Goal: Information Seeking & Learning: Understand process/instructions

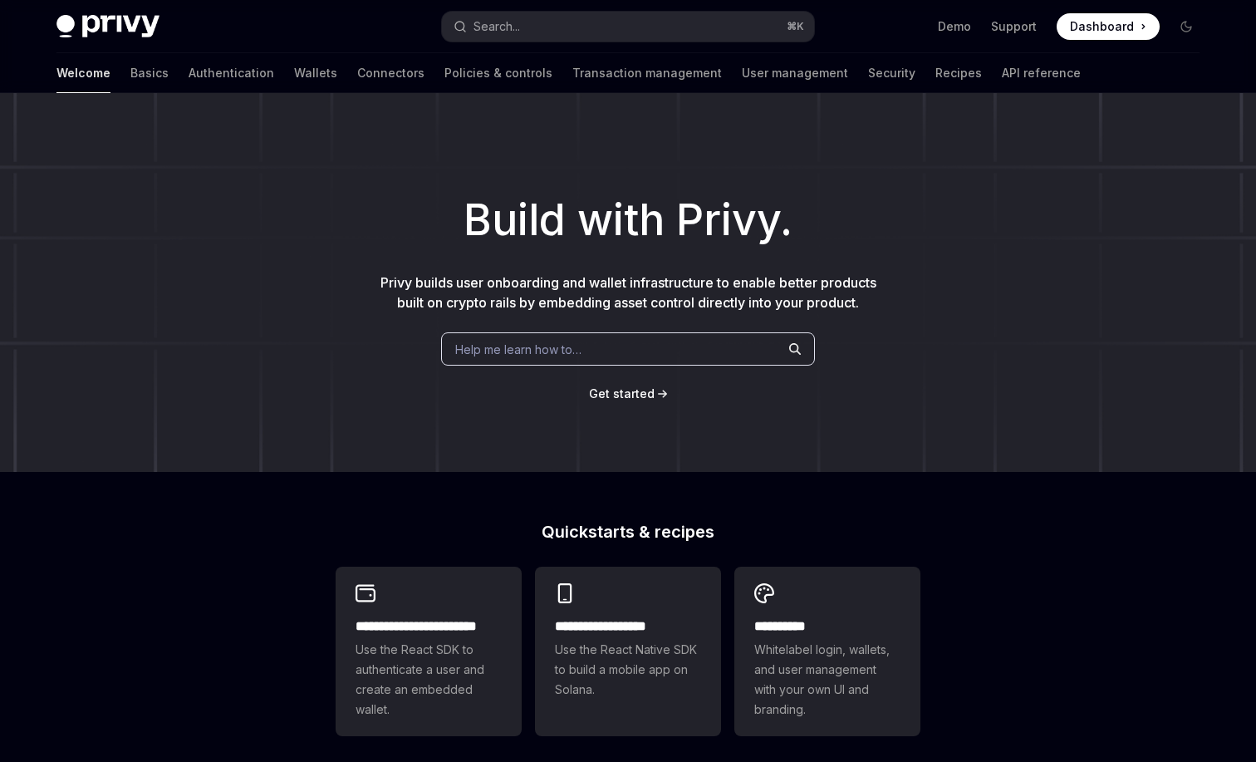
click at [205, 68] on div "Welcome Basics Authentication Wallets Connectors Policies & controls Transactio…" at bounding box center [568, 73] width 1024 height 40
click at [294, 76] on link "Wallets" at bounding box center [315, 73] width 43 height 40
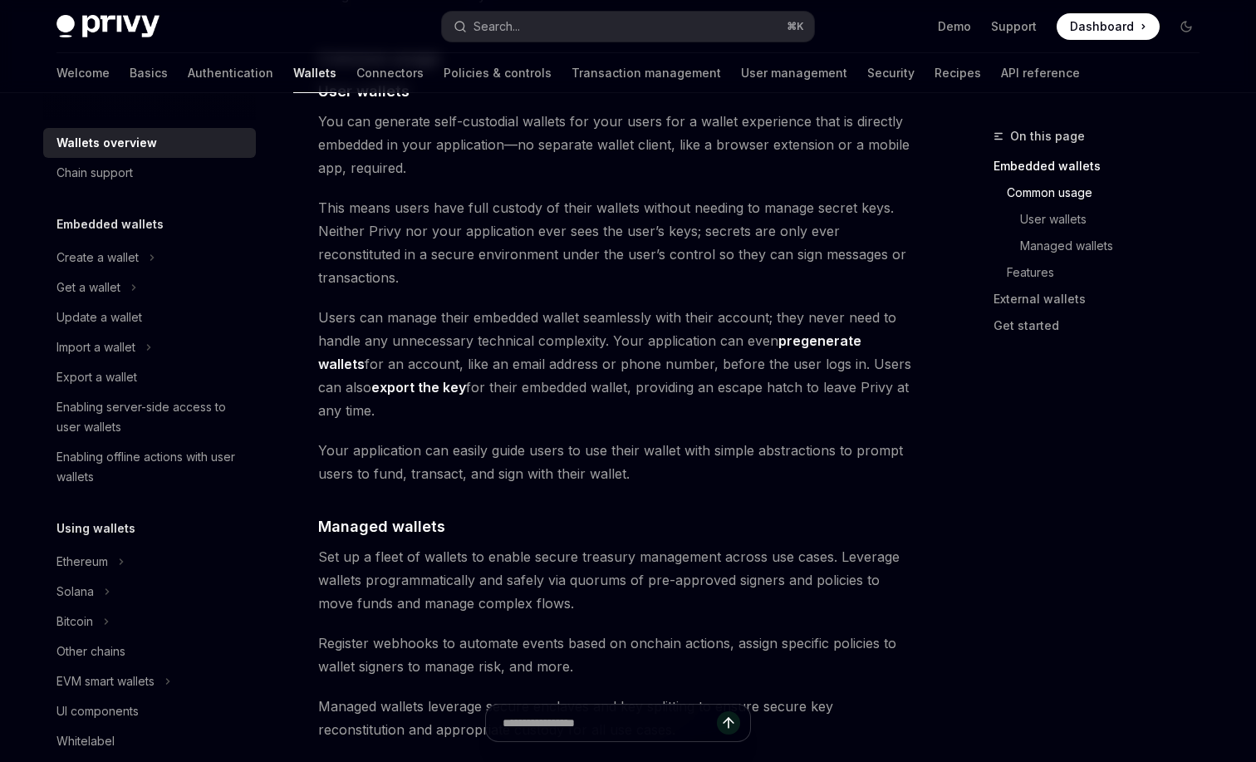
scroll to position [1348, 0]
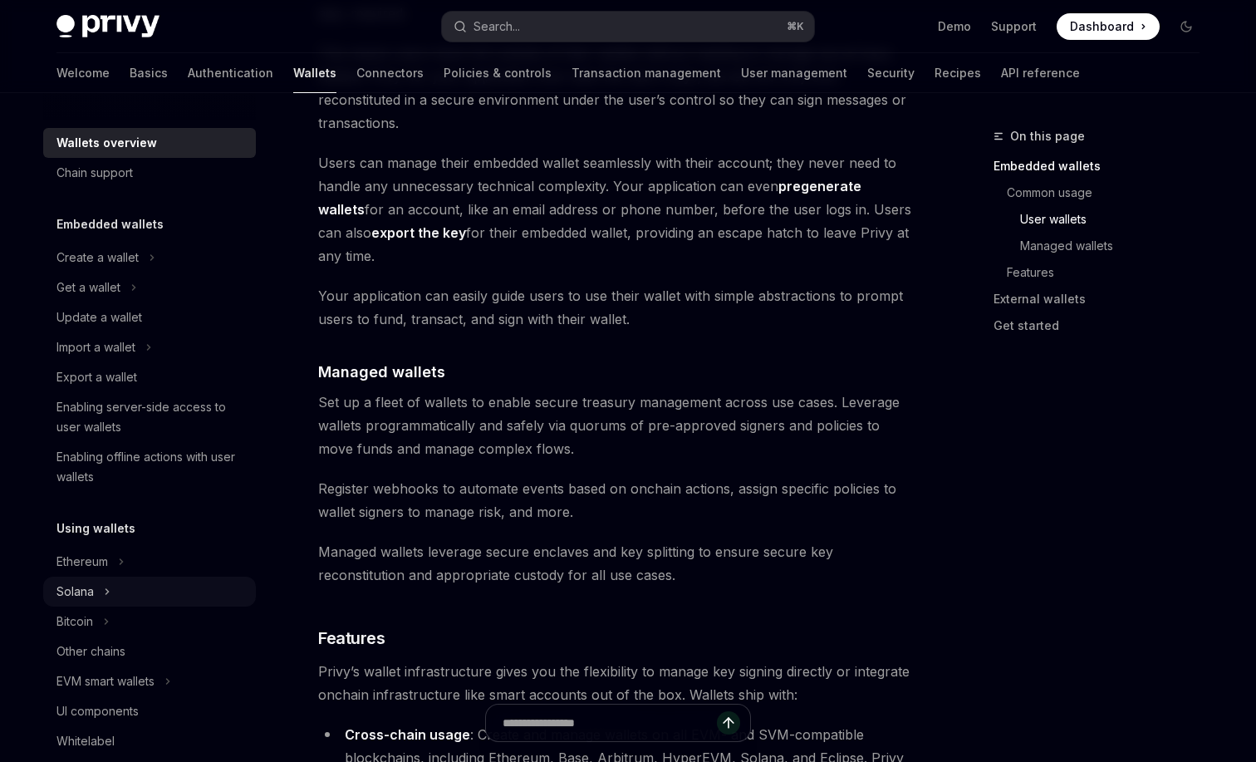
click at [135, 604] on div "Solana" at bounding box center [149, 592] width 213 height 30
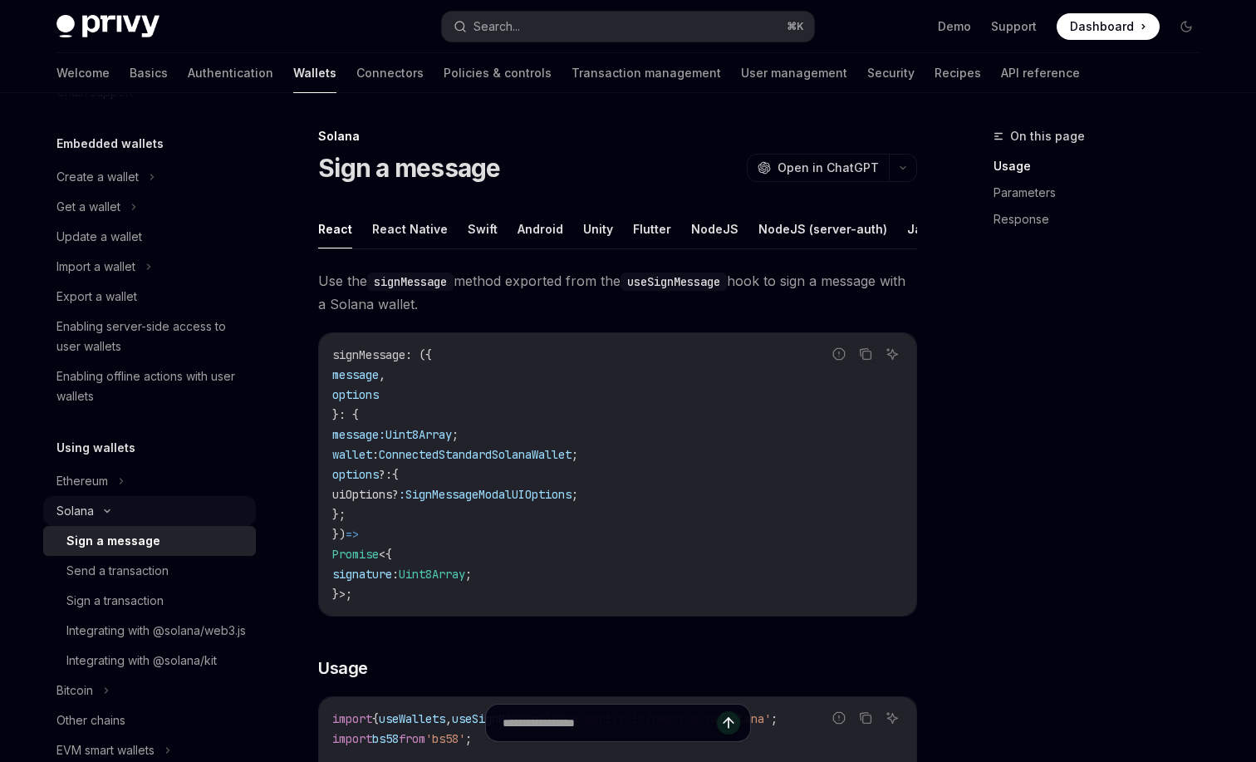
scroll to position [243, 0]
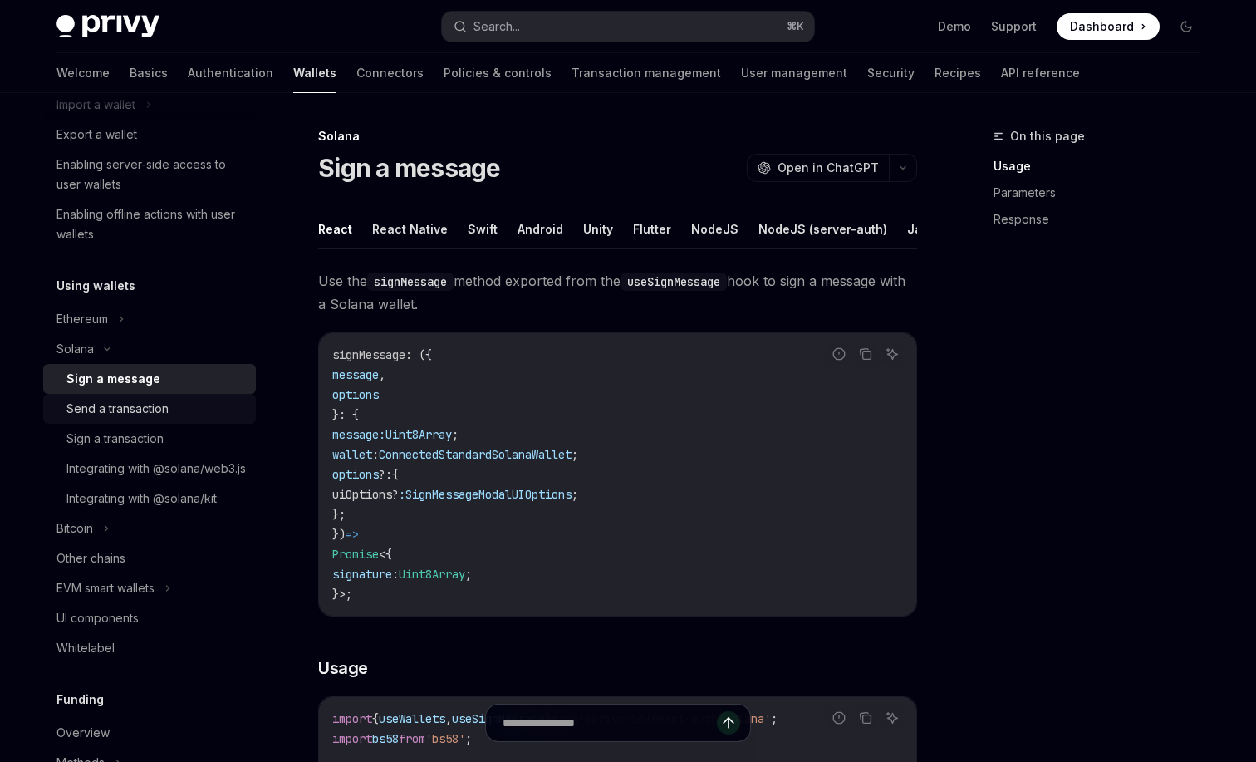
click at [191, 418] on div "Send a transaction" at bounding box center [155, 409] width 179 height 20
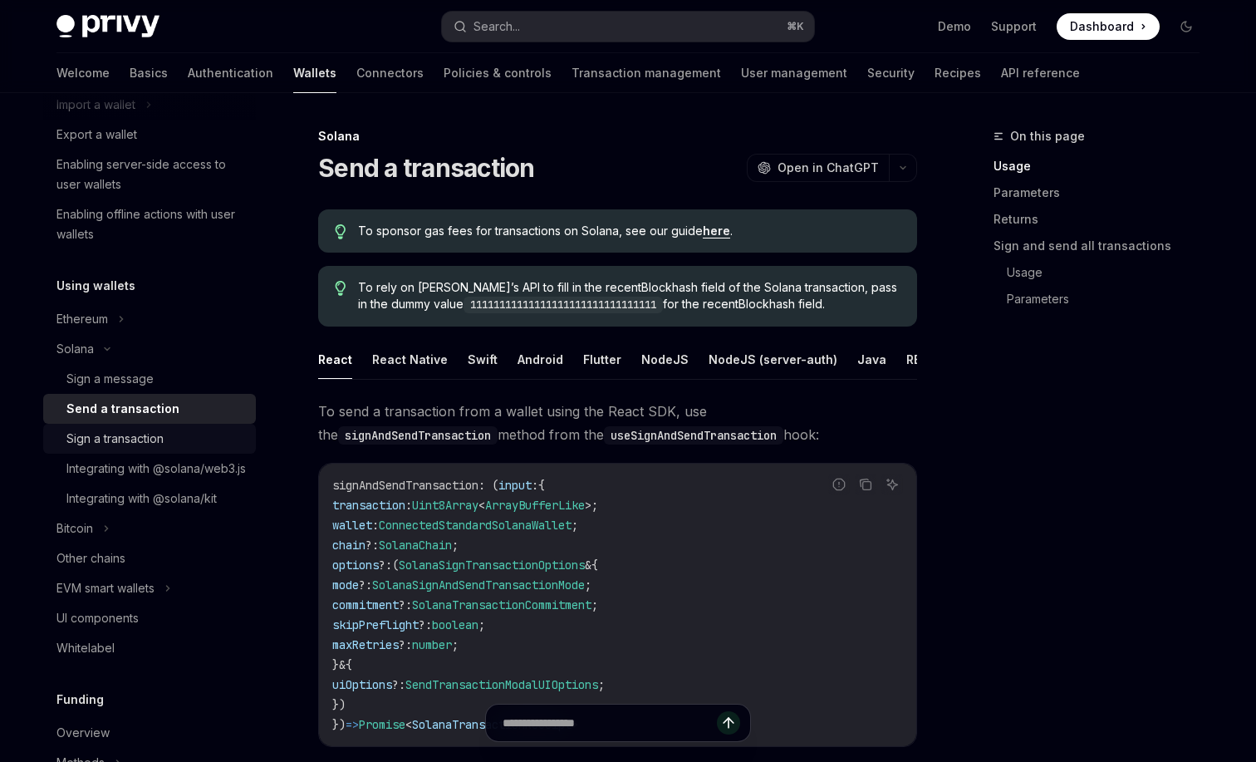
click at [236, 447] on div "Sign a transaction" at bounding box center [155, 439] width 179 height 20
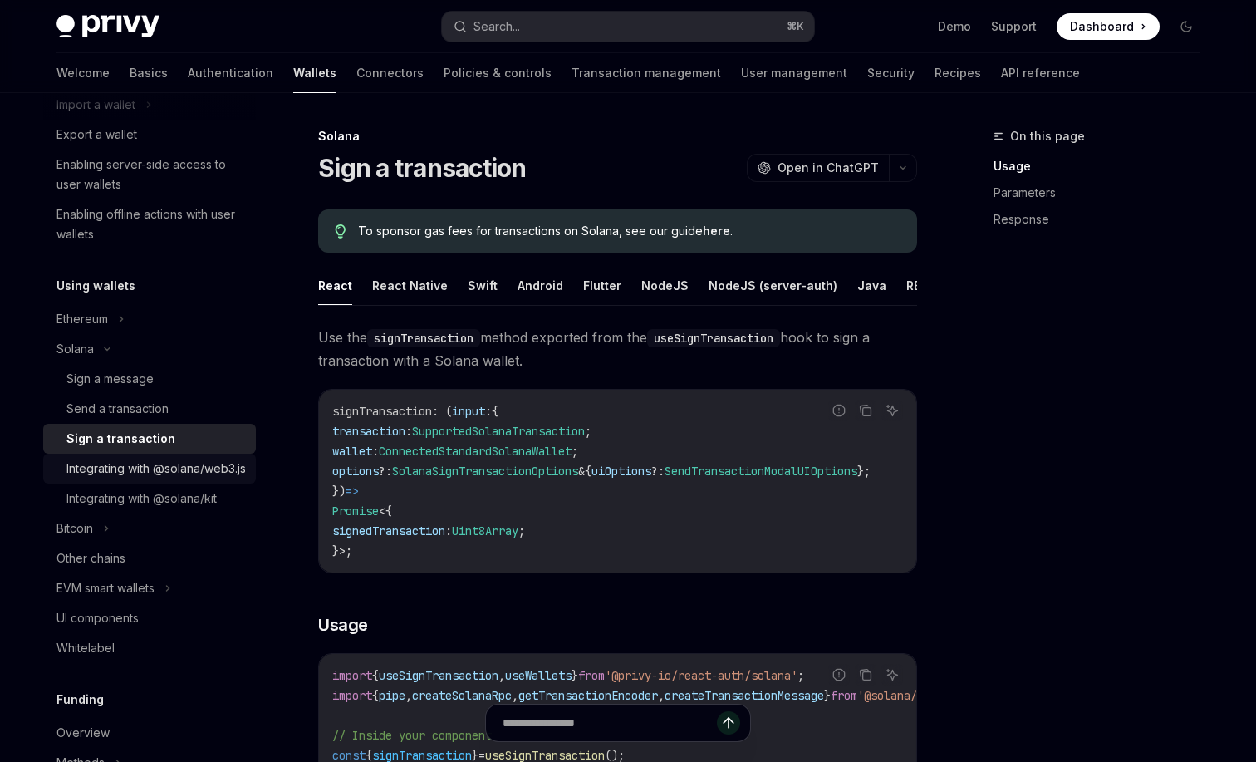
click at [215, 472] on div "Integrating with @solana/web3.js" at bounding box center [155, 469] width 179 height 20
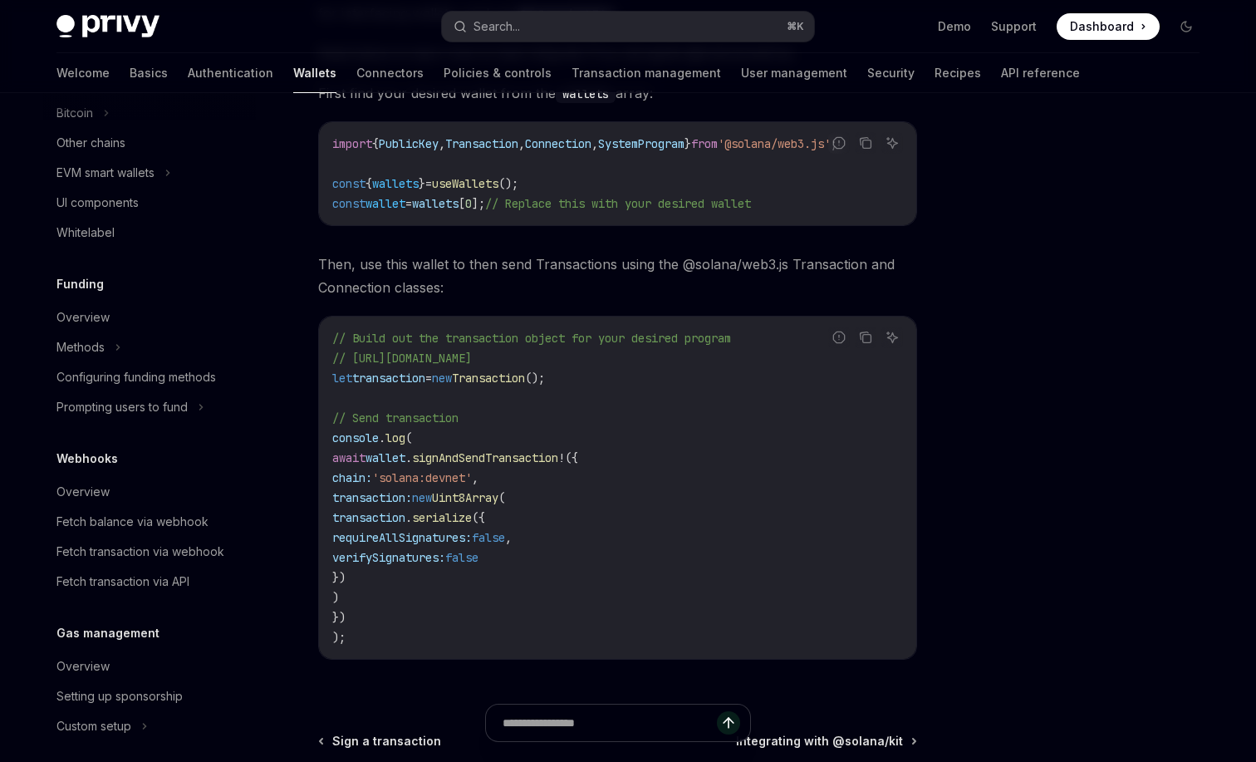
scroll to position [835, 0]
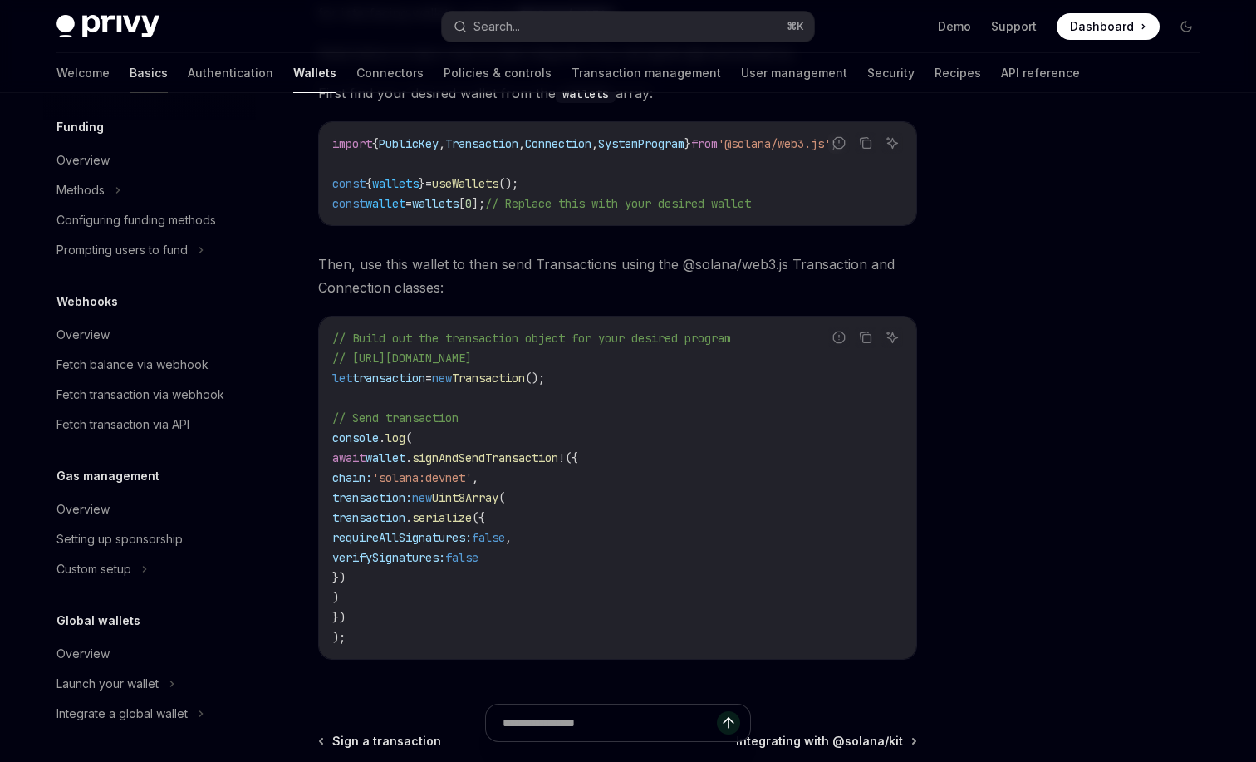
click at [130, 63] on link "Basics" at bounding box center [149, 73] width 38 height 40
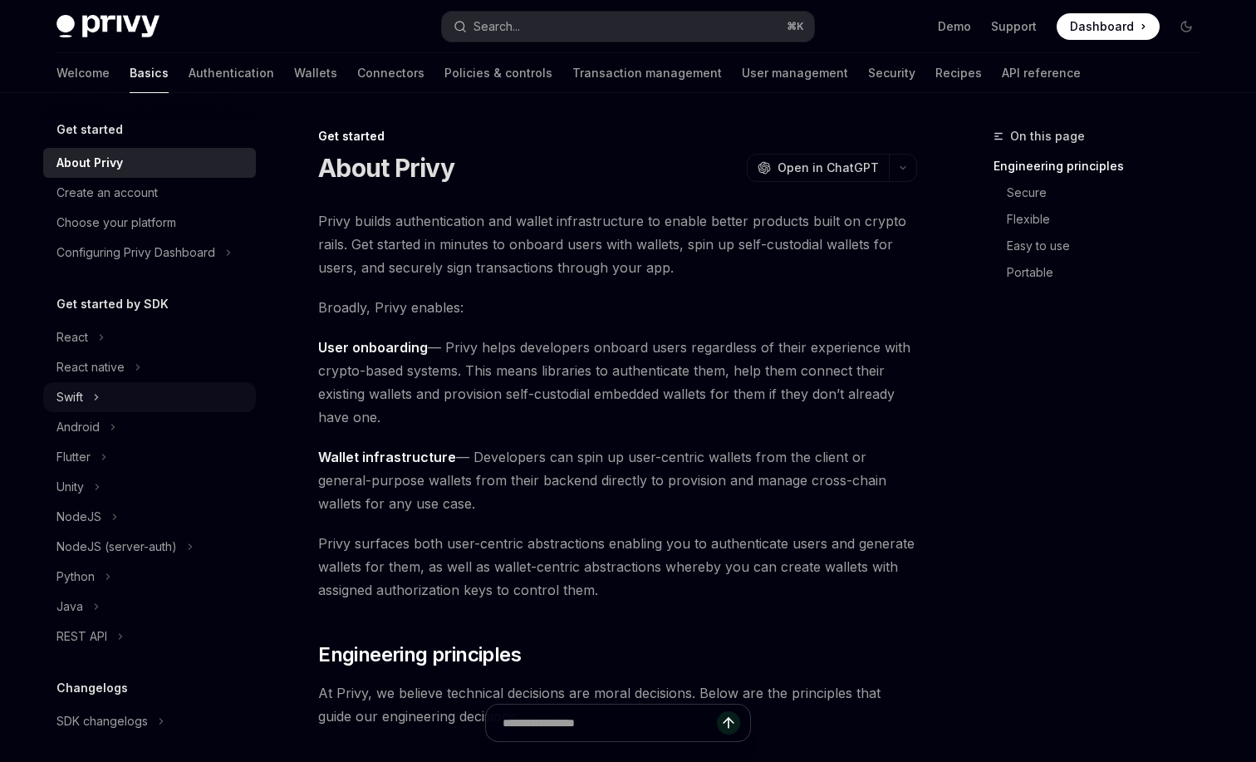
scroll to position [152, 0]
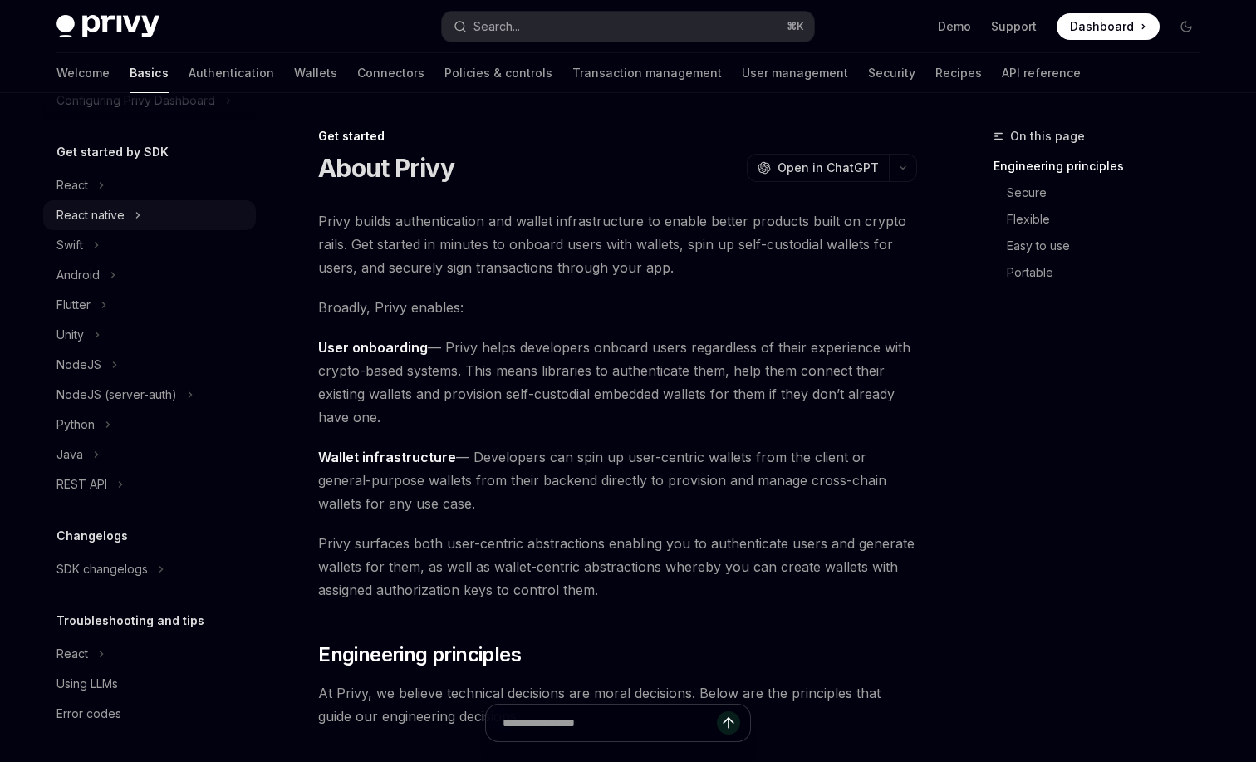
click at [172, 221] on div "React native" at bounding box center [149, 215] width 213 height 30
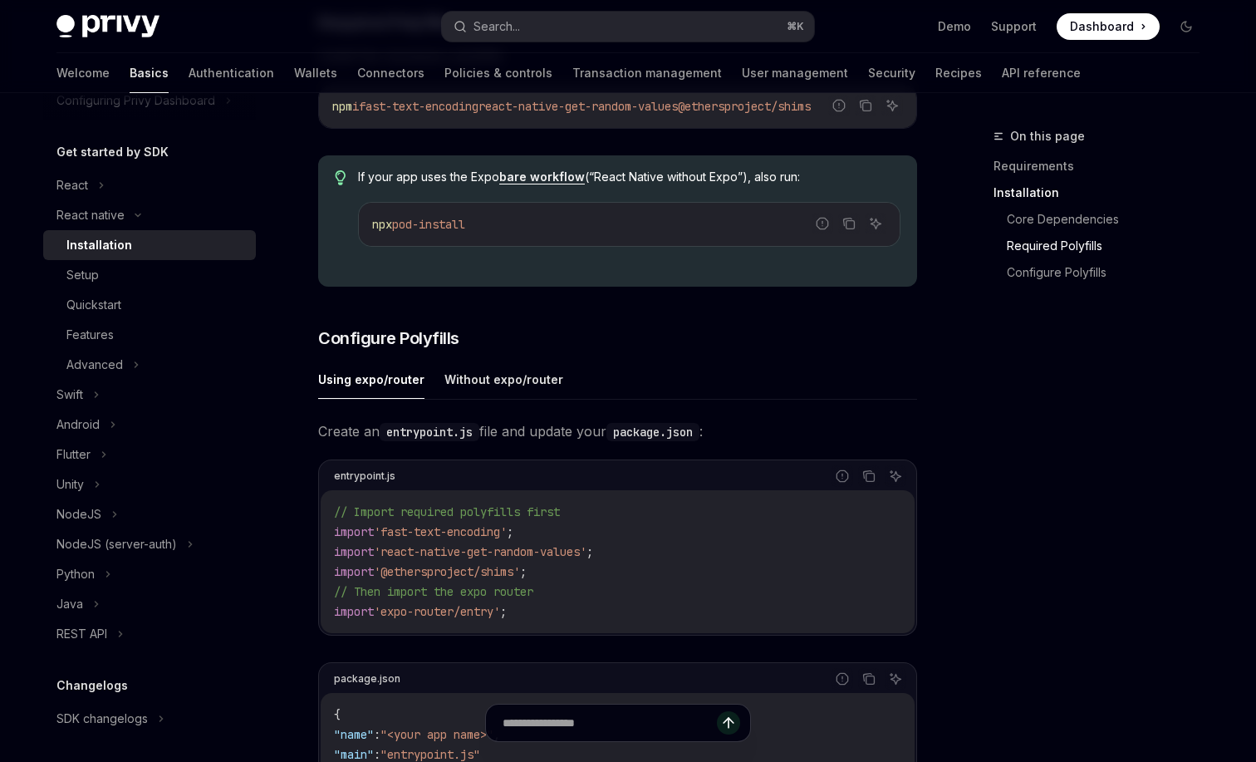
scroll to position [545, 0]
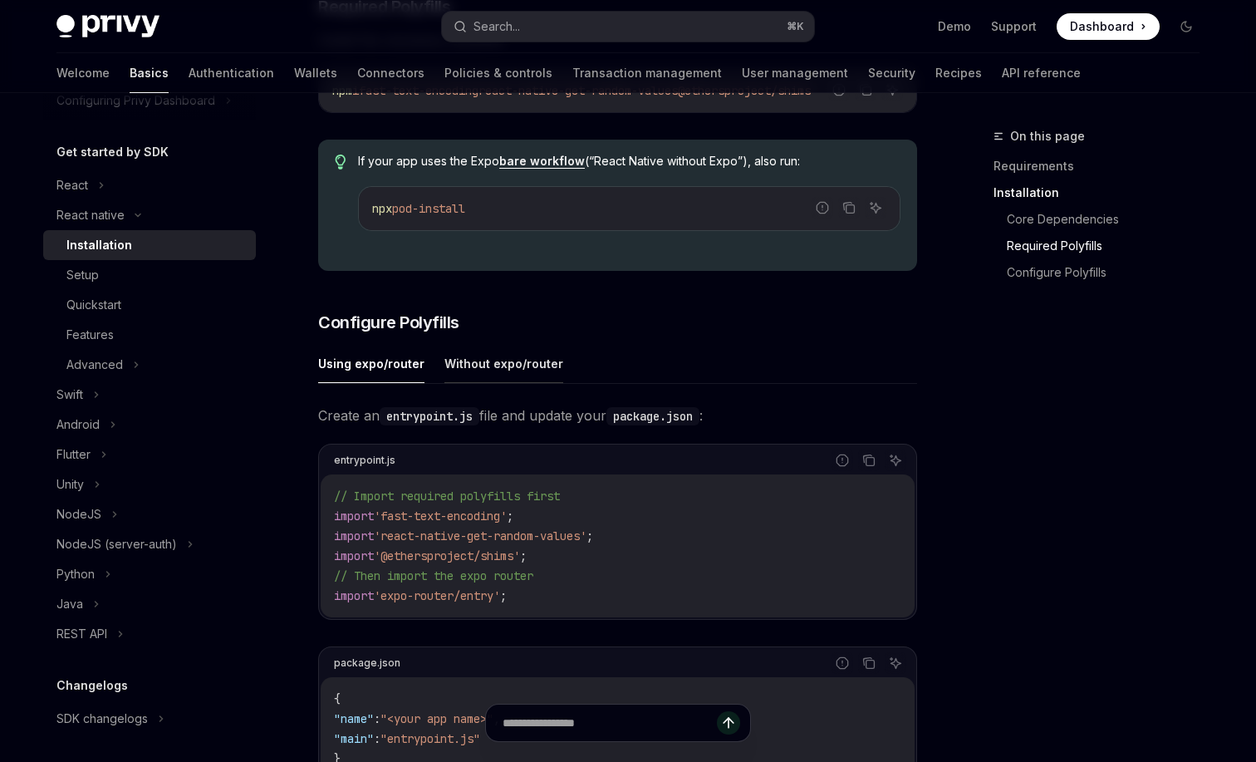
click at [487, 374] on button "Without expo/router" at bounding box center [503, 363] width 119 height 39
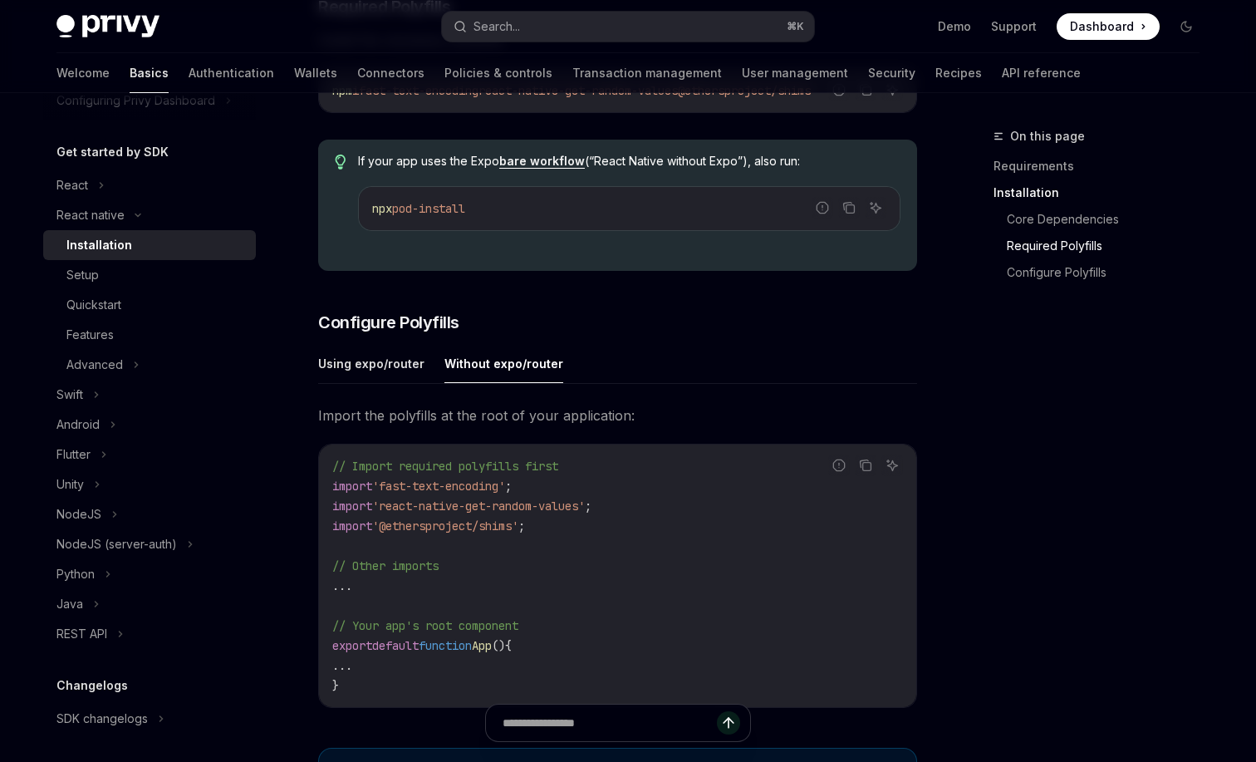
click at [361, 395] on div "Using expo/router Without expo/router Import the polyfills at the root of your …" at bounding box center [617, 539] width 599 height 390
click at [380, 375] on button "Using expo/router" at bounding box center [371, 363] width 106 height 39
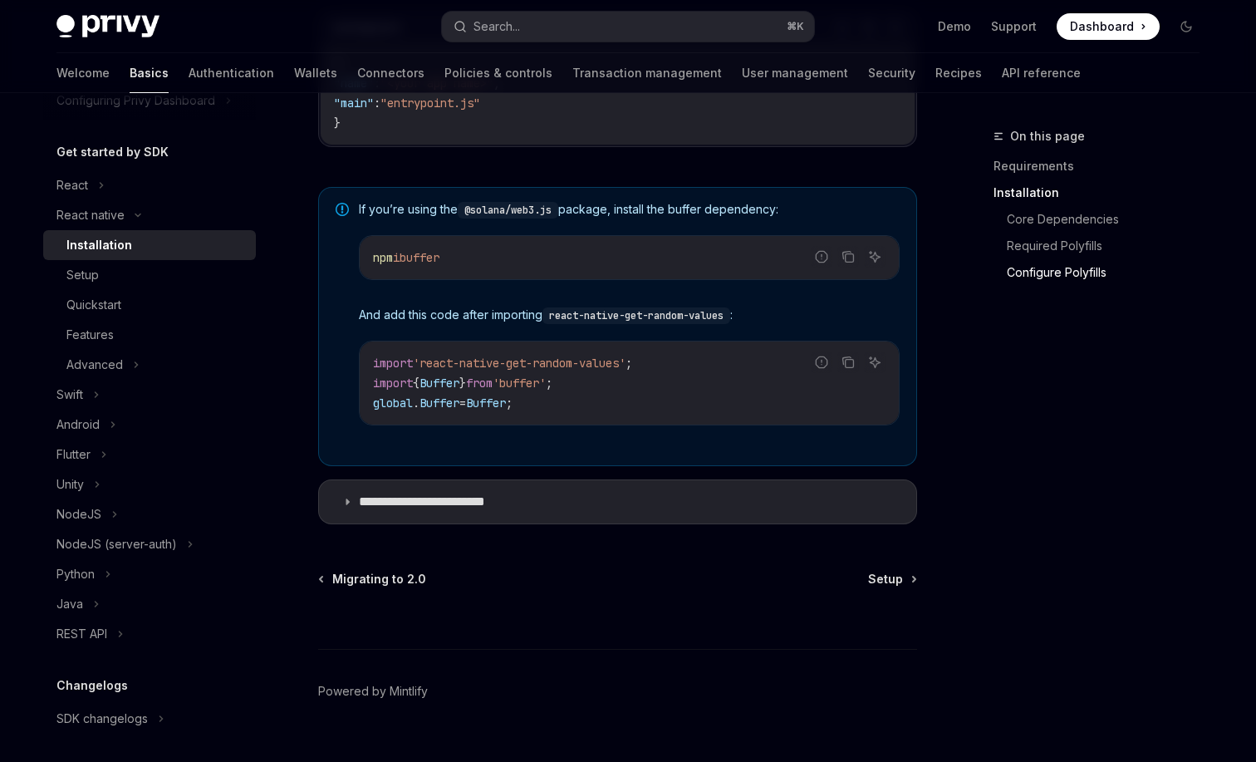
scroll to position [1217, 0]
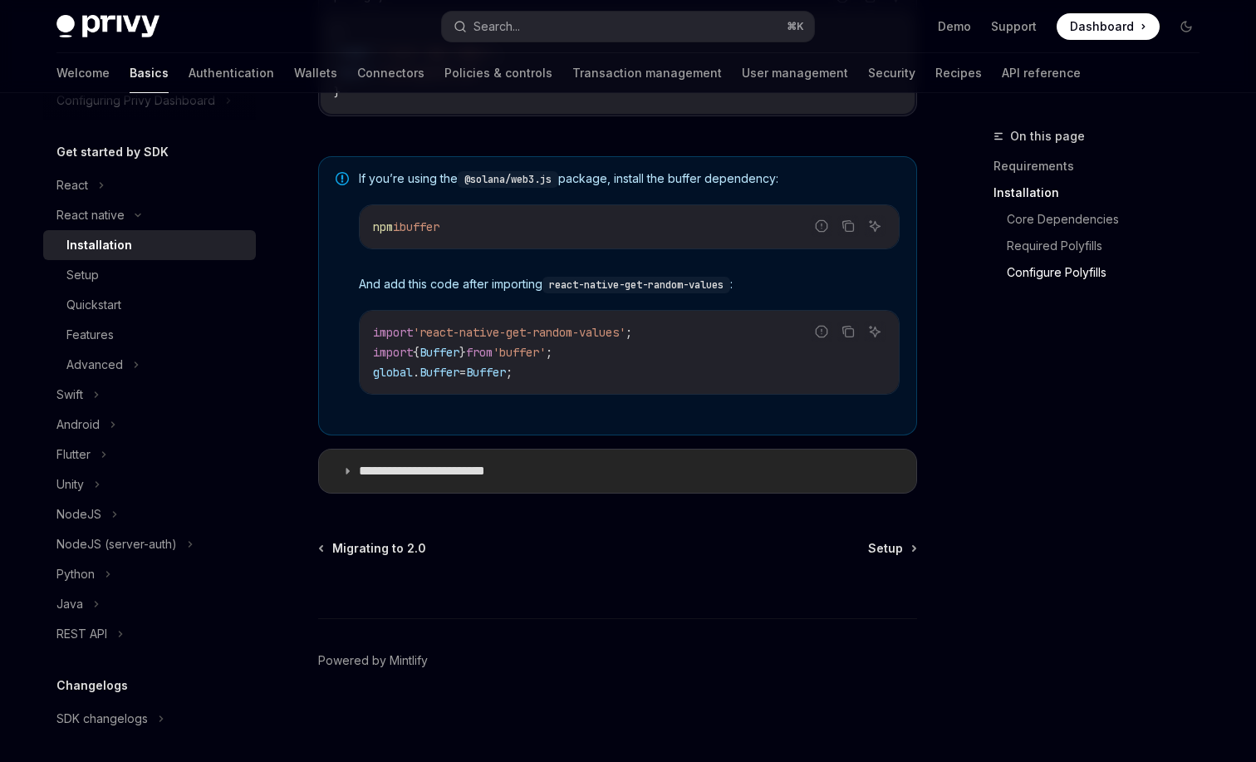
click at [617, 476] on summary "**********" at bounding box center [617, 470] width 597 height 43
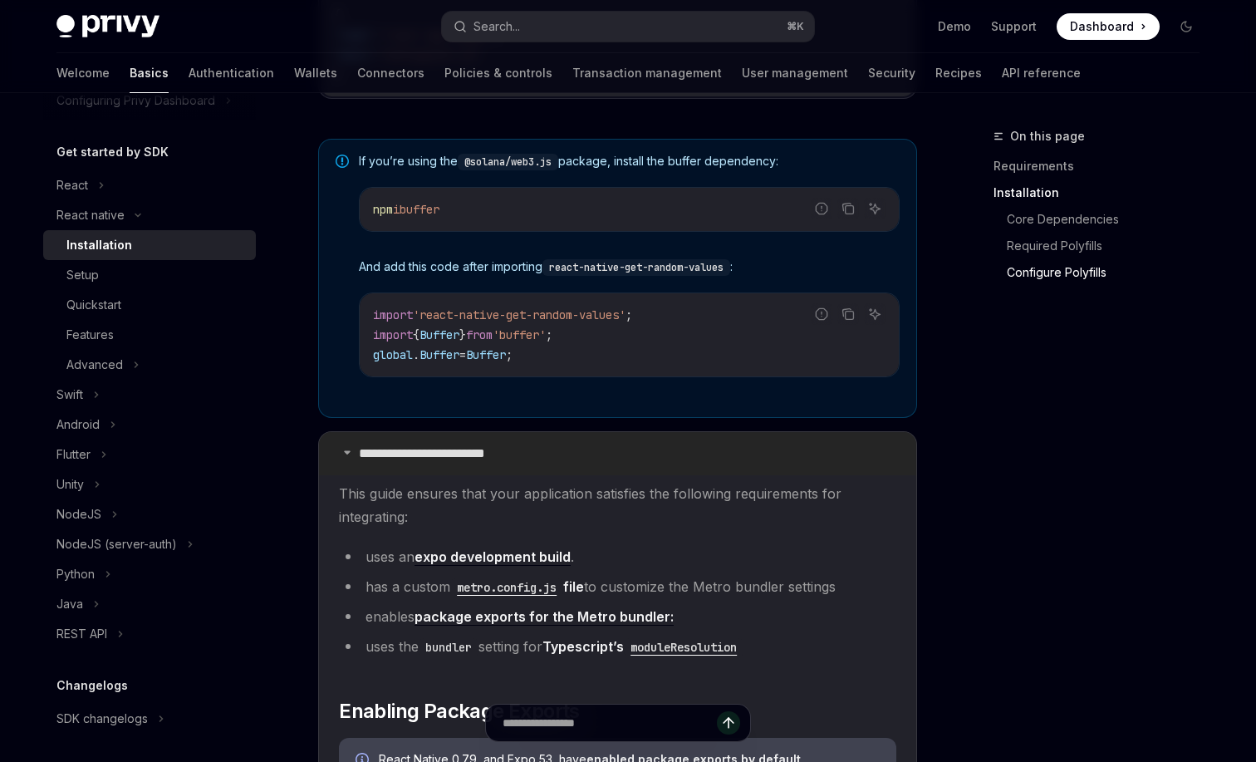
scroll to position [1172, 0]
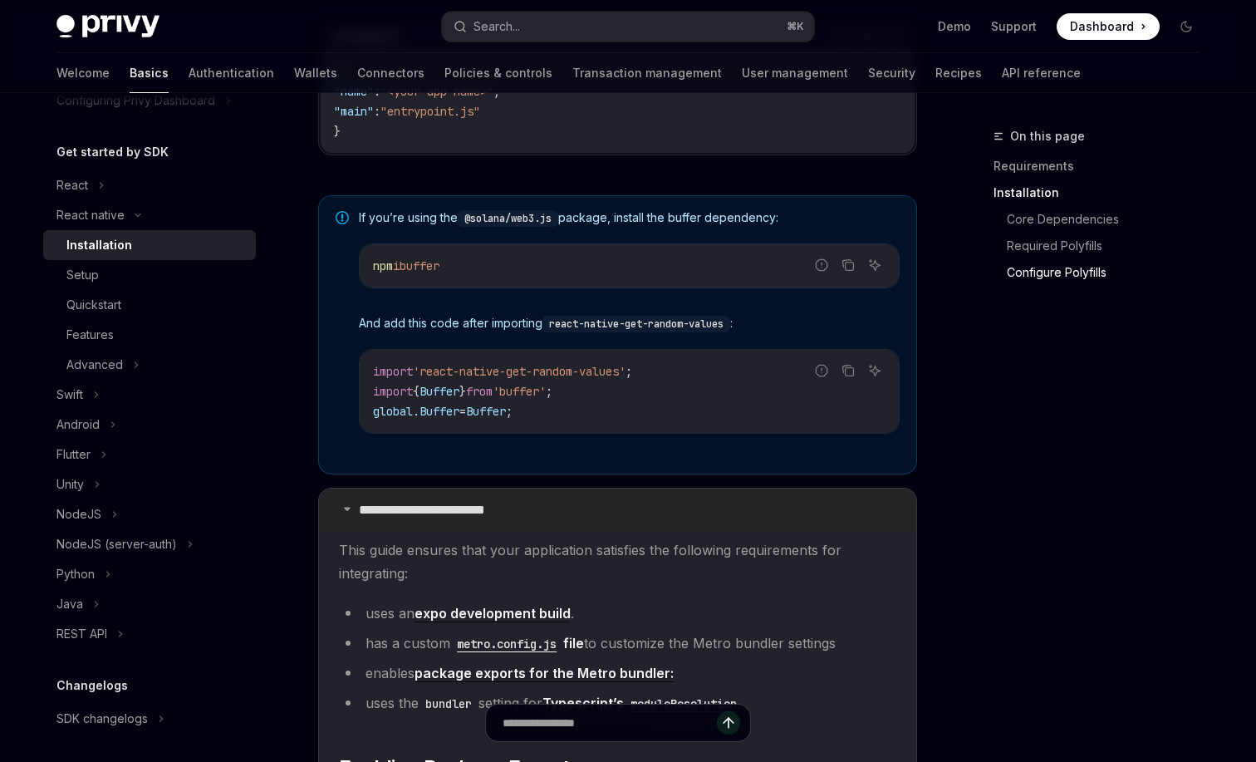
click at [616, 509] on summary "**********" at bounding box center [617, 510] width 597 height 43
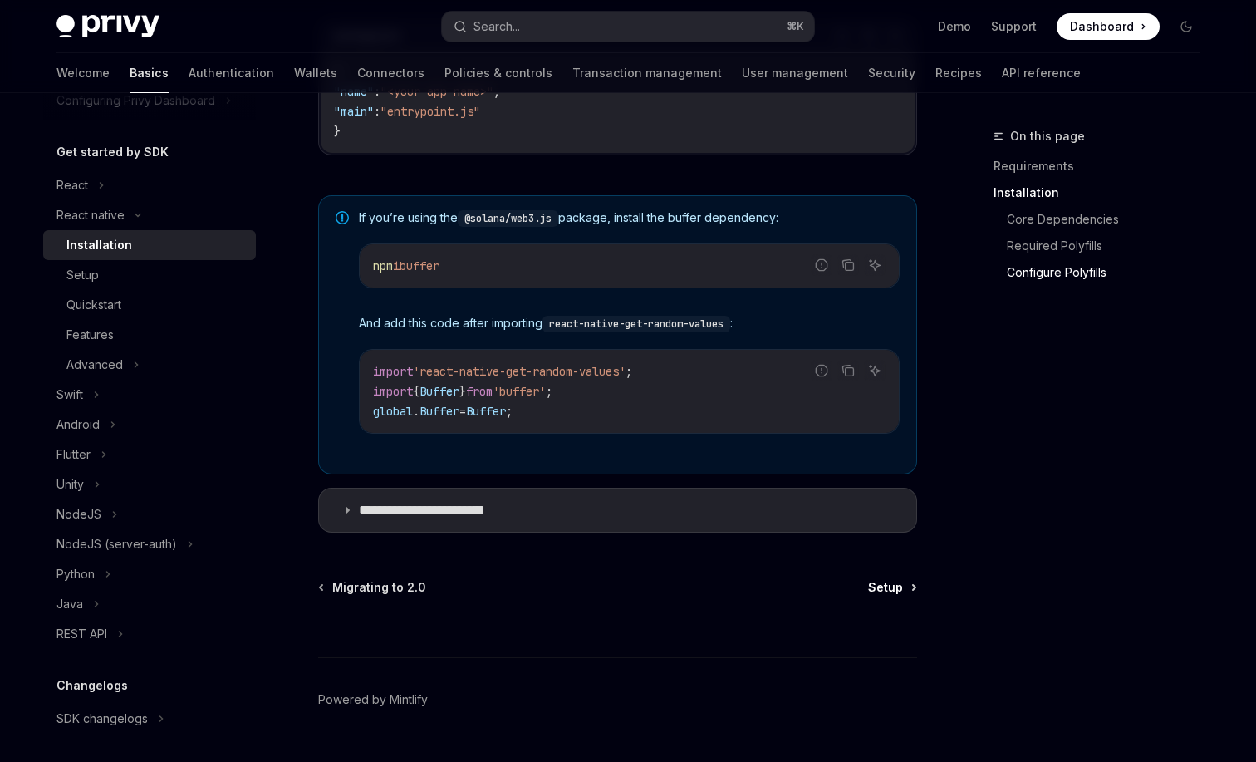
click at [884, 587] on span "Setup" at bounding box center [885, 587] width 35 height 17
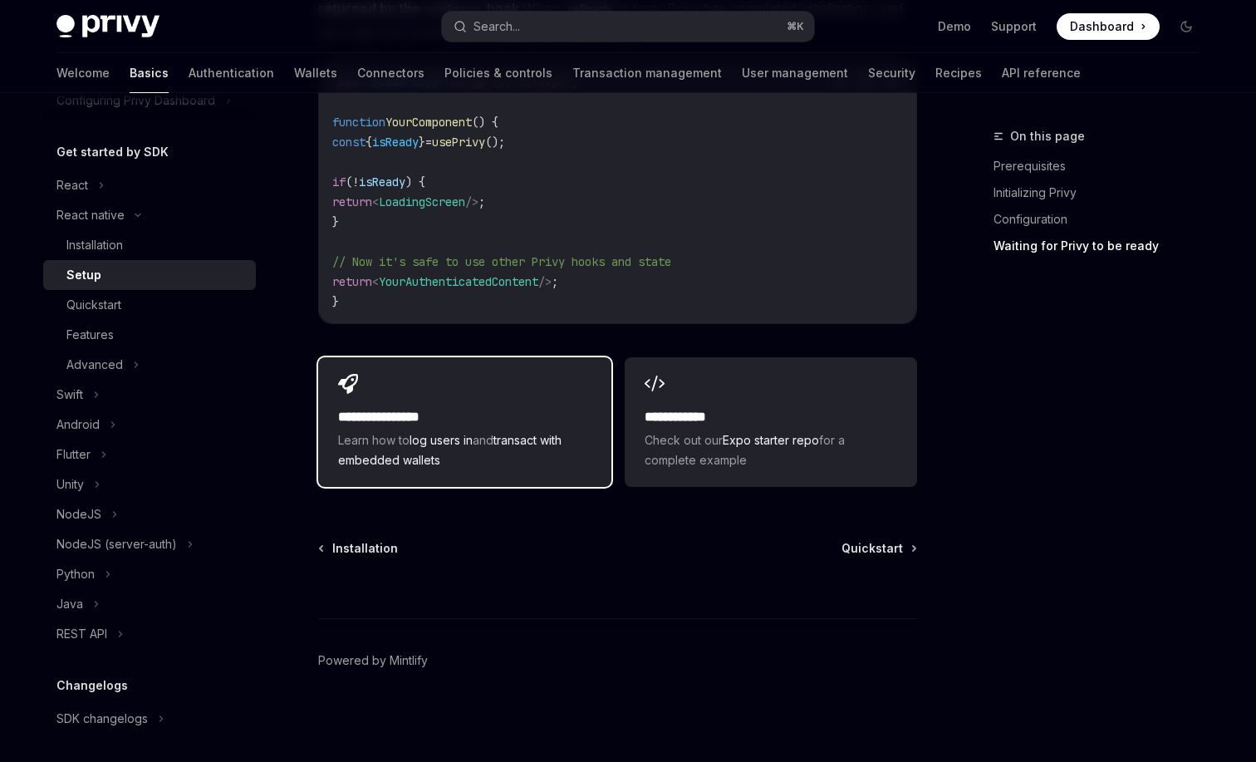
scroll to position [1535, 0]
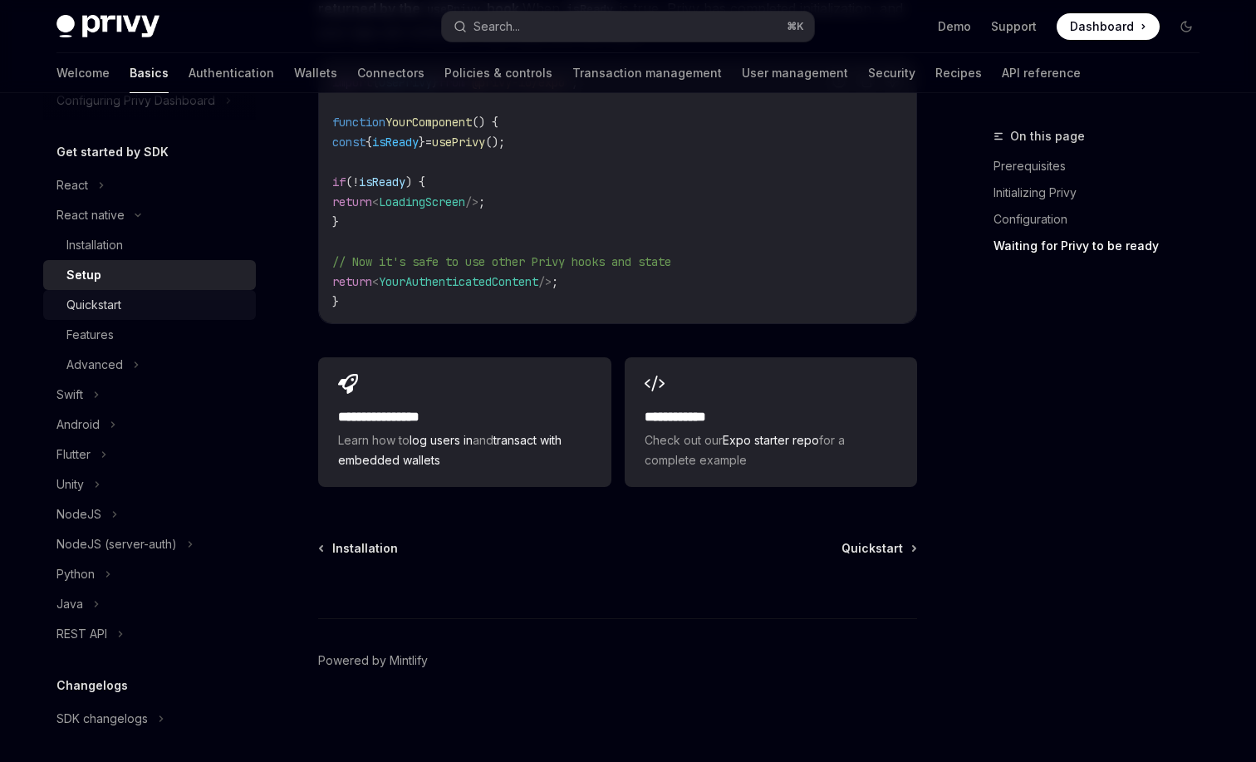
click at [234, 313] on div "Quickstart" at bounding box center [155, 305] width 179 height 20
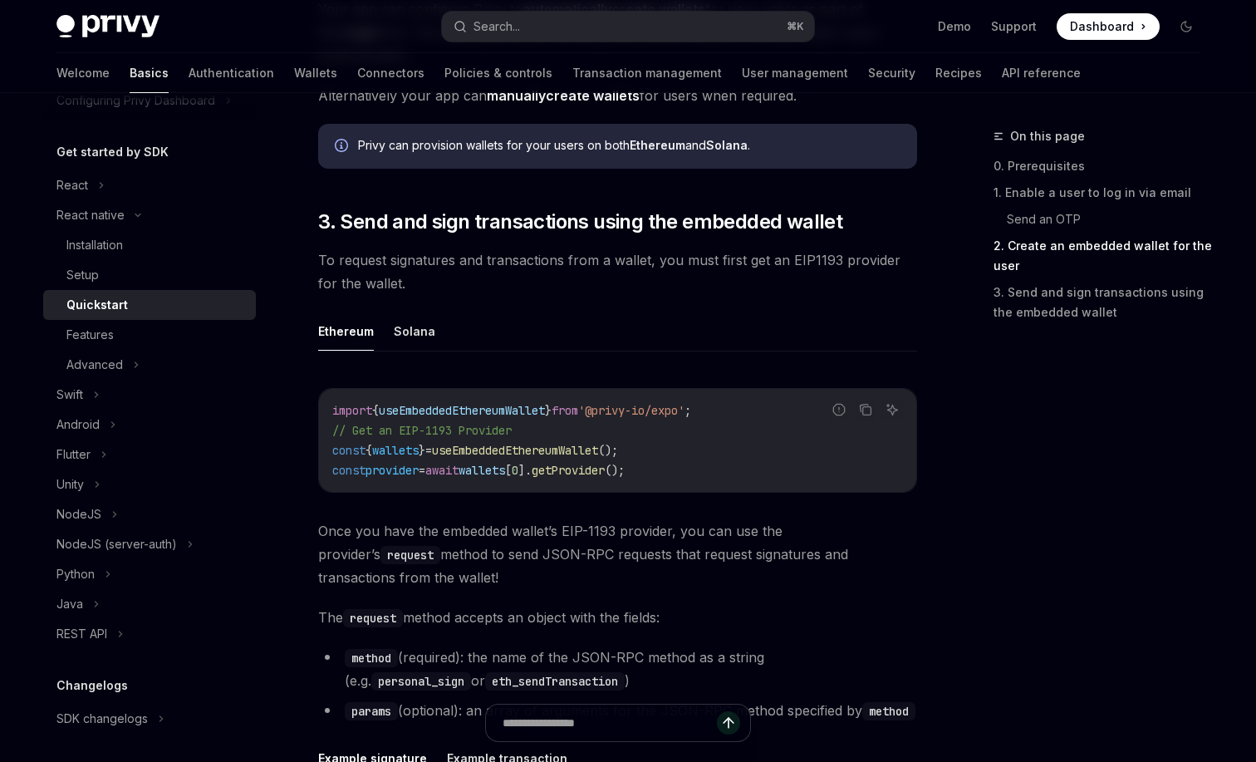
scroll to position [1755, 0]
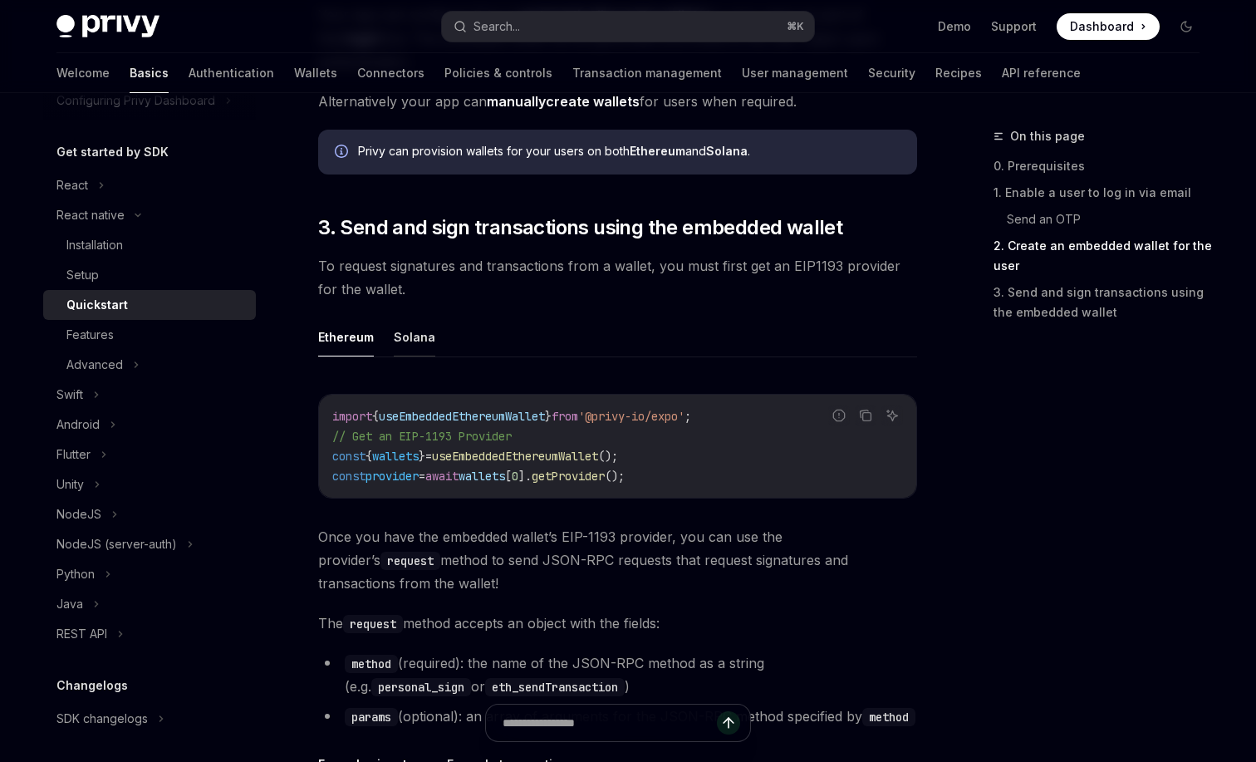
click at [411, 346] on button "Solana" at bounding box center [415, 336] width 42 height 39
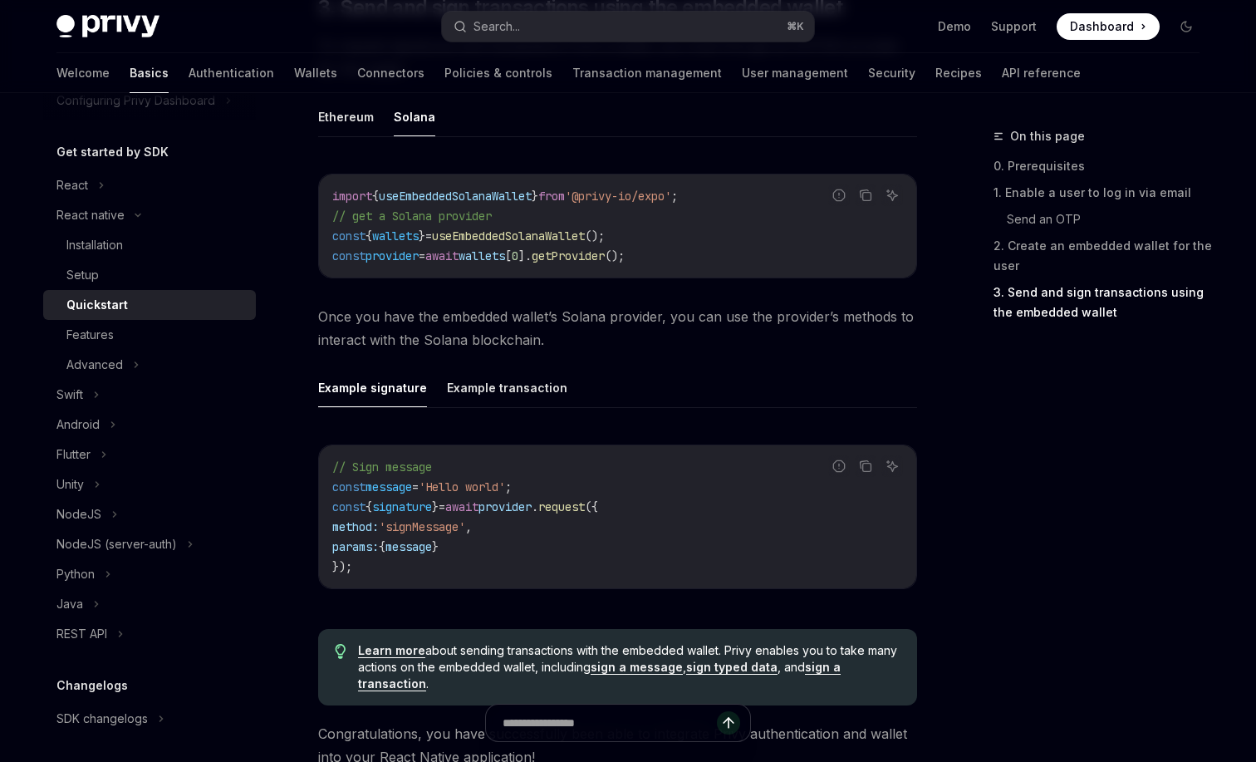
scroll to position [2015, 0]
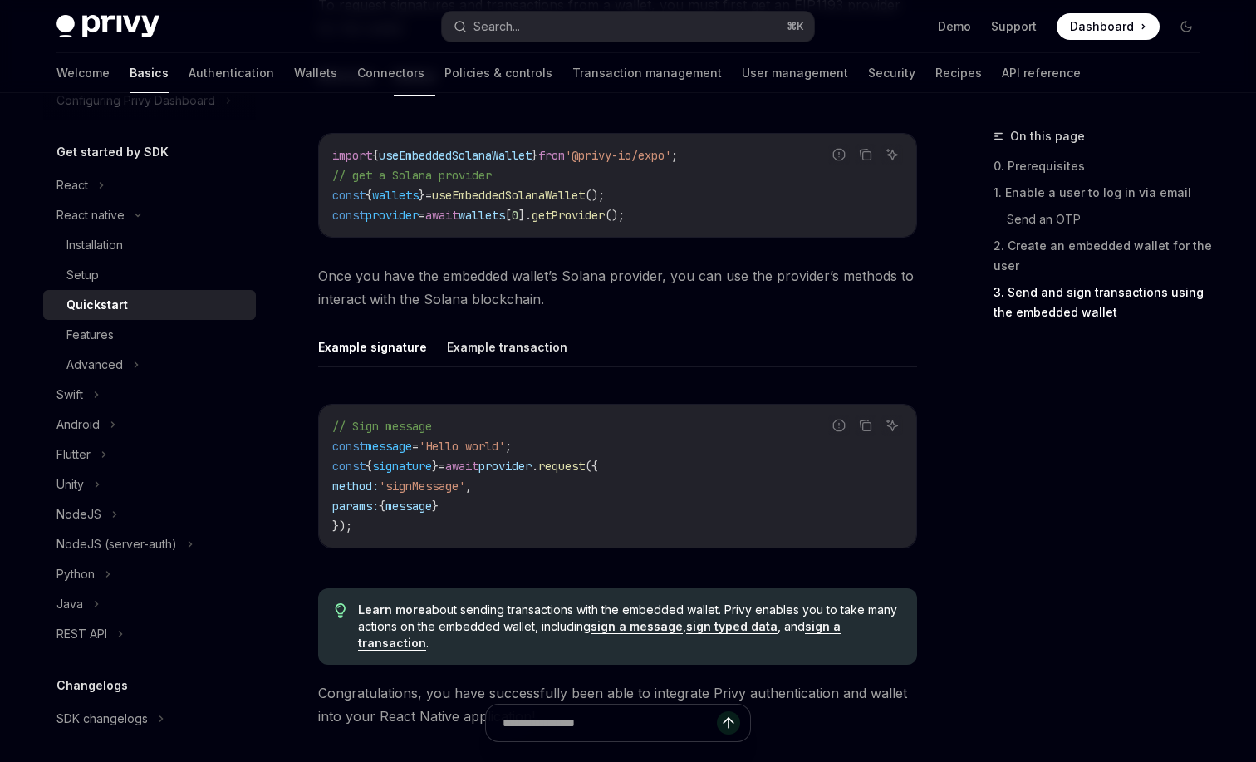
click at [528, 341] on button "Example transaction" at bounding box center [507, 346] width 120 height 39
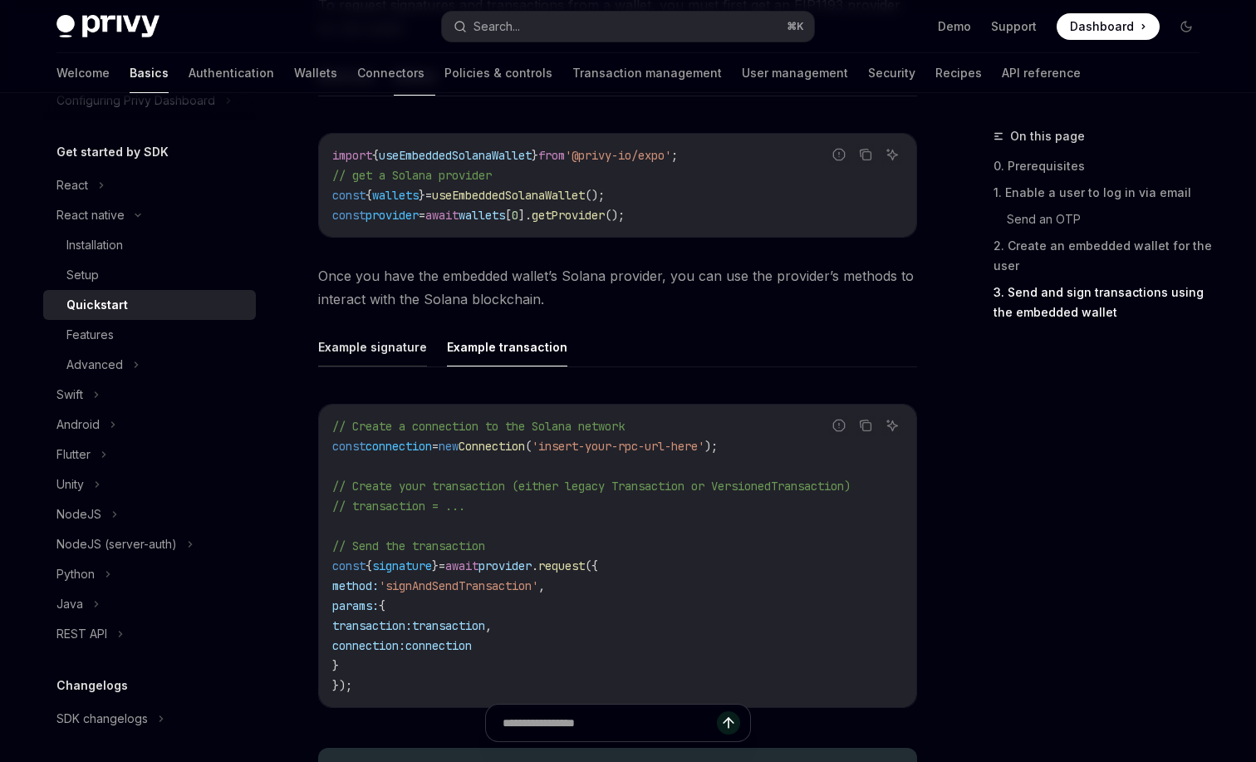
click at [365, 356] on button "Example signature" at bounding box center [372, 346] width 109 height 39
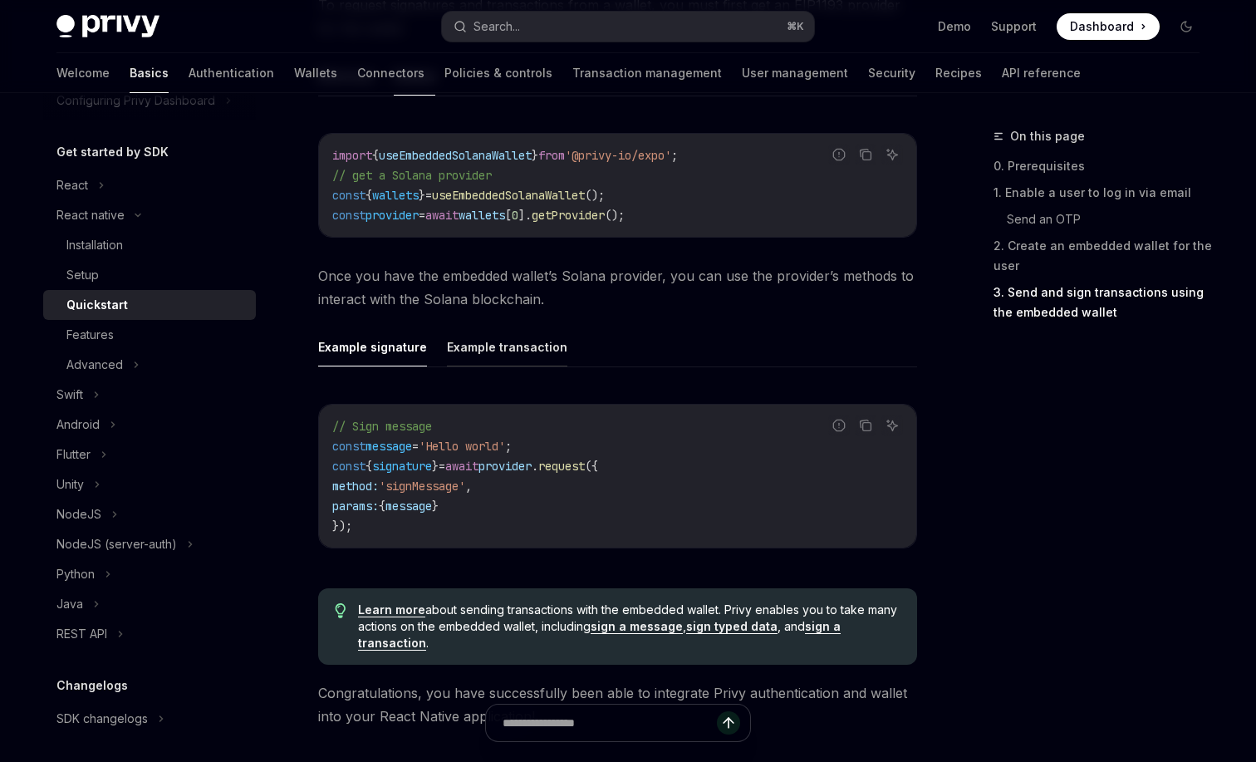
click at [460, 353] on button "Example transaction" at bounding box center [507, 346] width 120 height 39
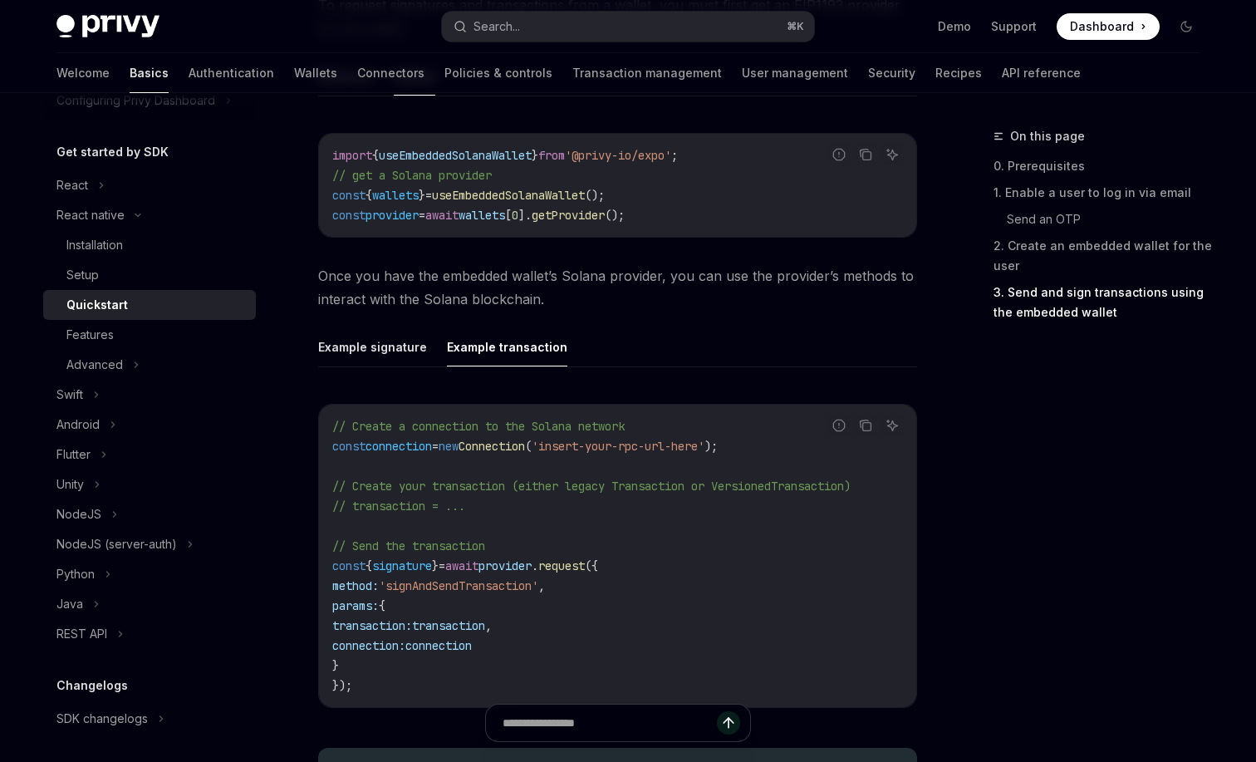
click at [501, 360] on button "Example transaction" at bounding box center [507, 346] width 120 height 39
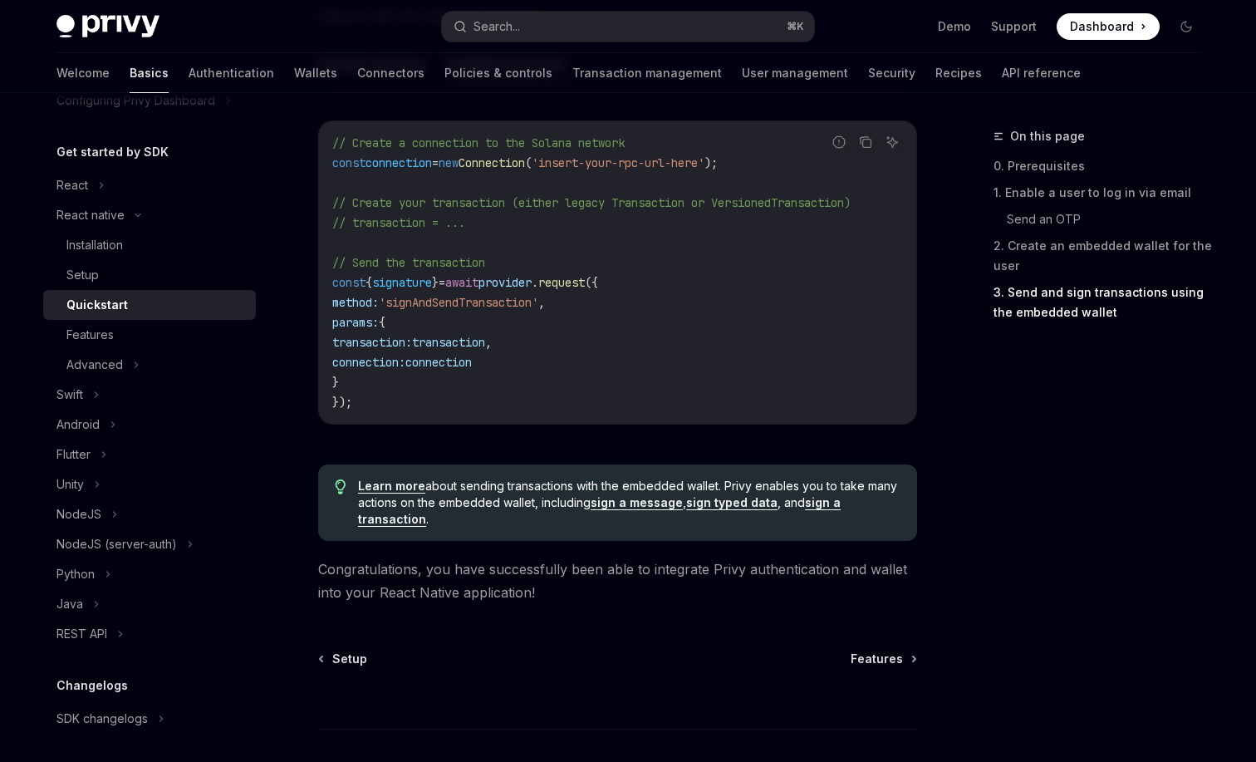
scroll to position [2409, 0]
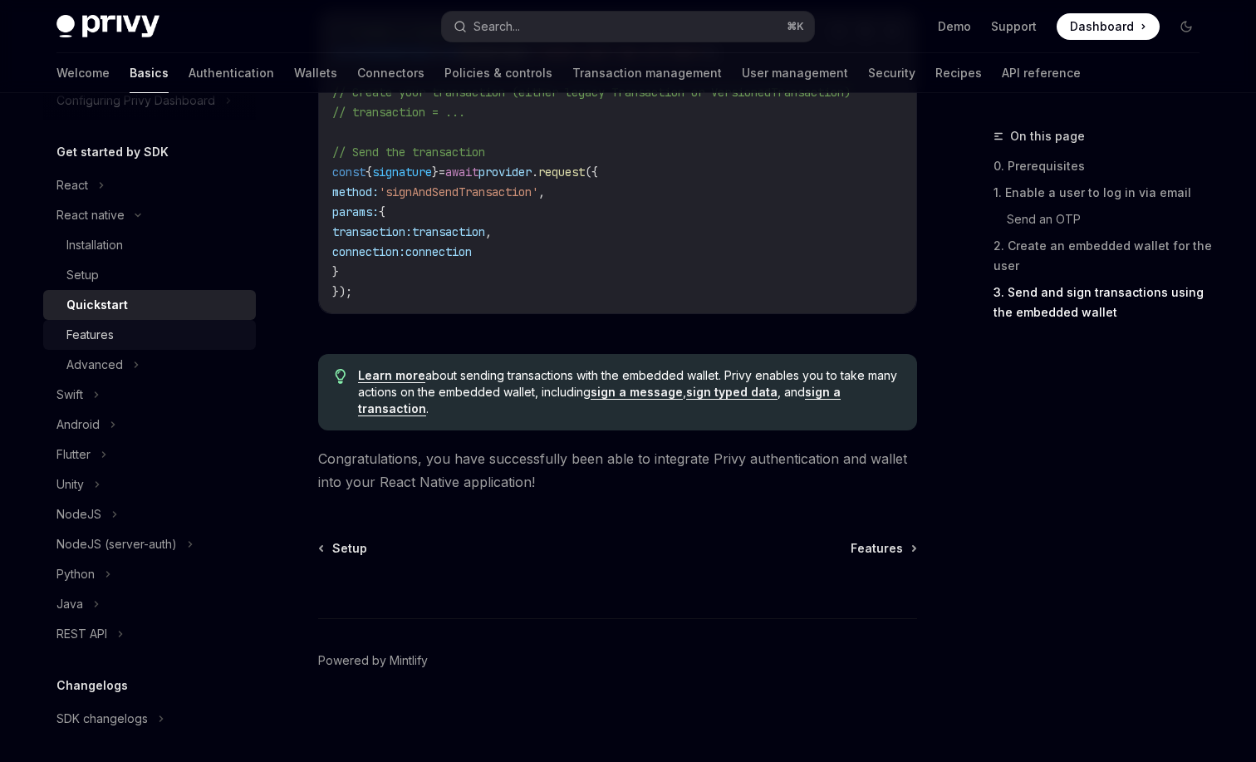
click at [166, 325] on div "Features" at bounding box center [155, 335] width 179 height 20
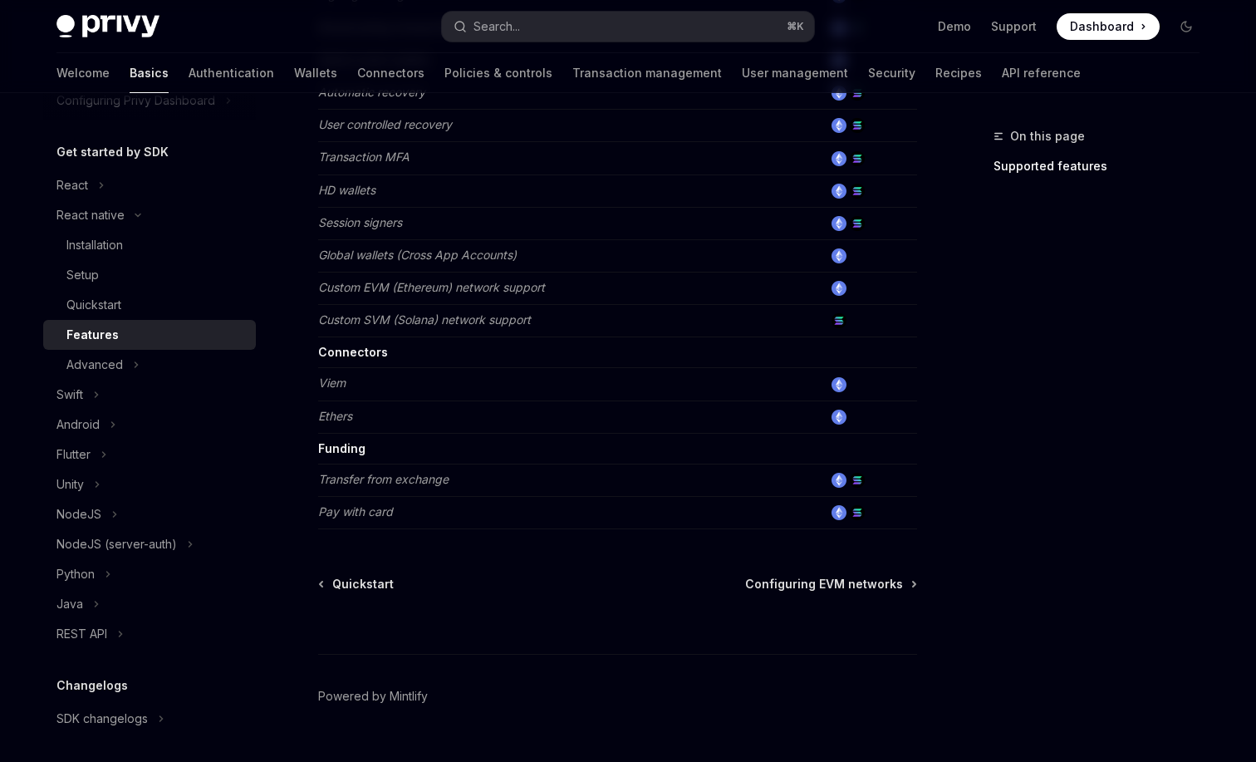
scroll to position [802, 0]
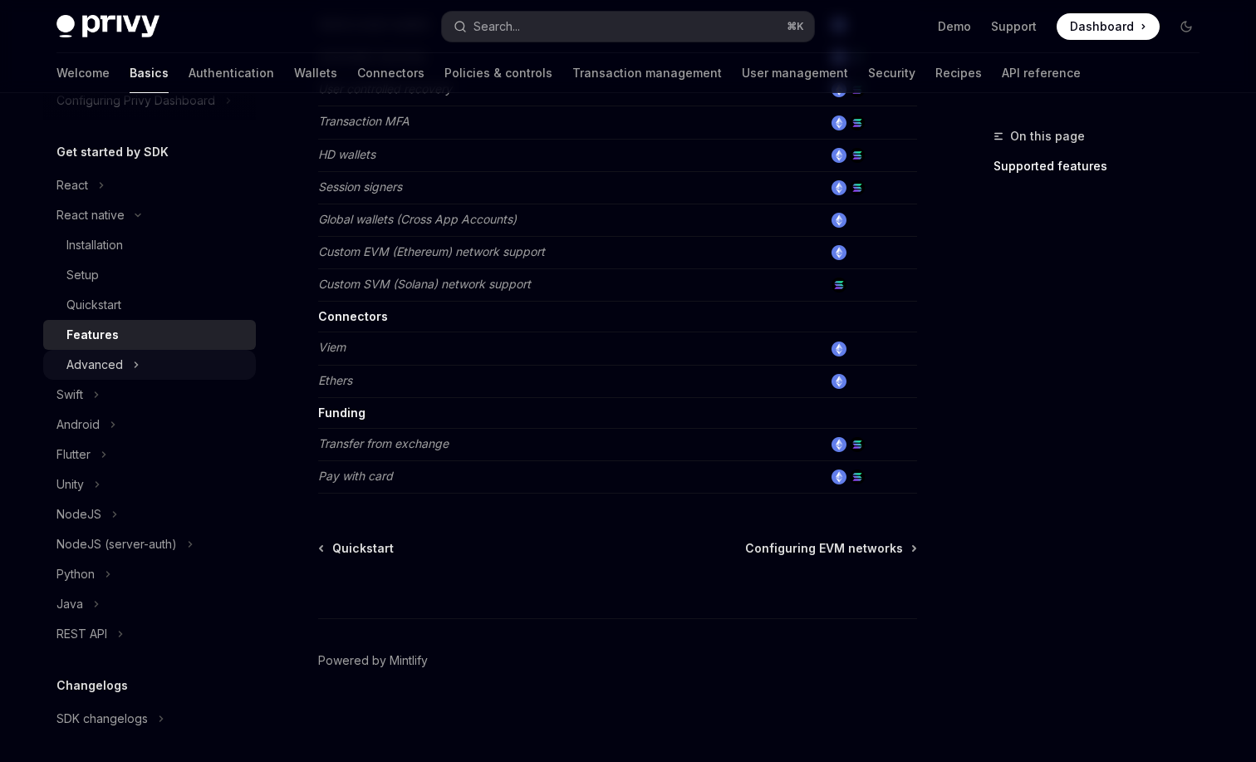
click at [161, 357] on div "Advanced" at bounding box center [149, 365] width 213 height 30
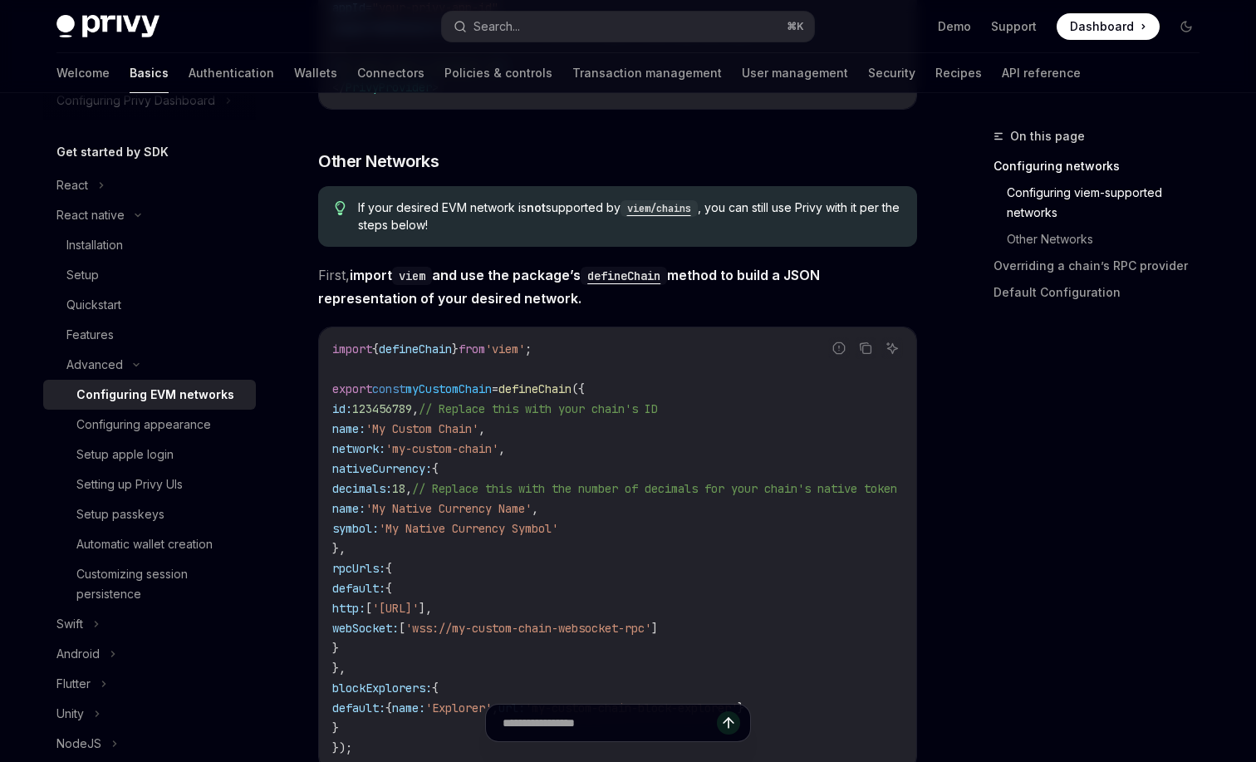
scroll to position [1070, 0]
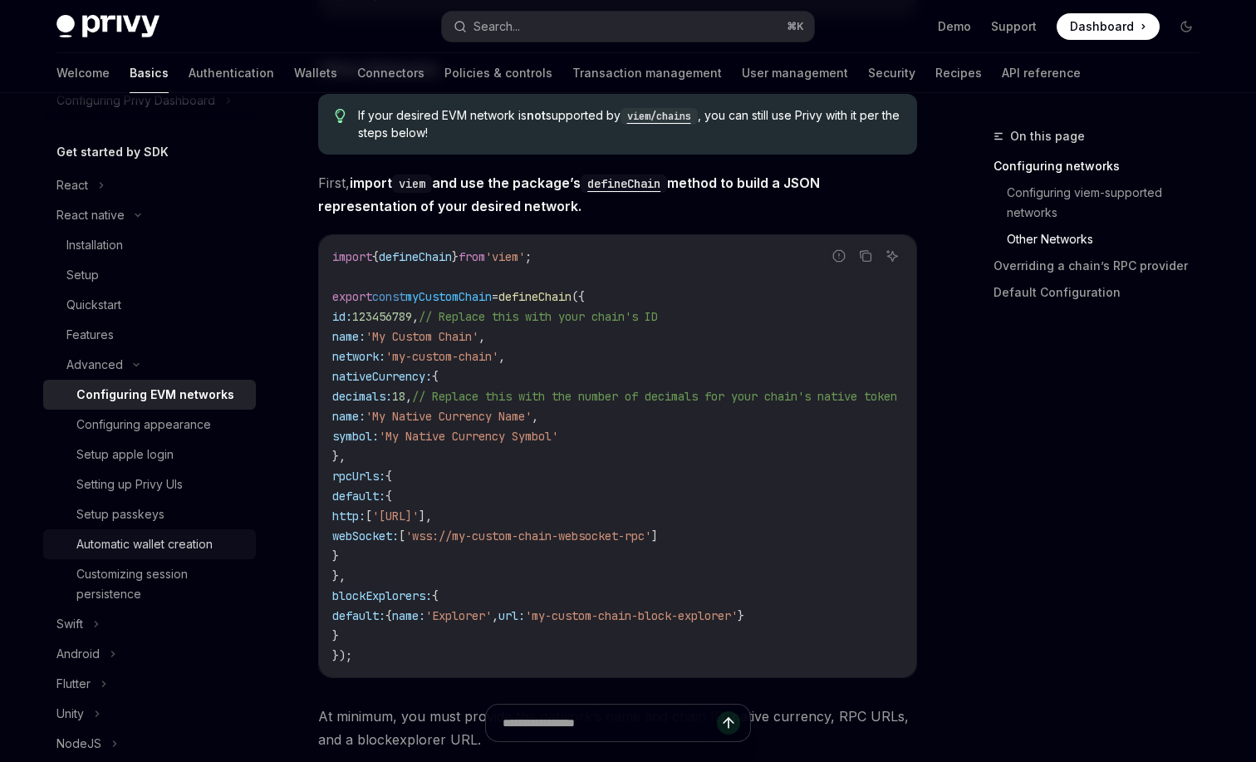
click at [215, 546] on div "Automatic wallet creation" at bounding box center [160, 544] width 169 height 20
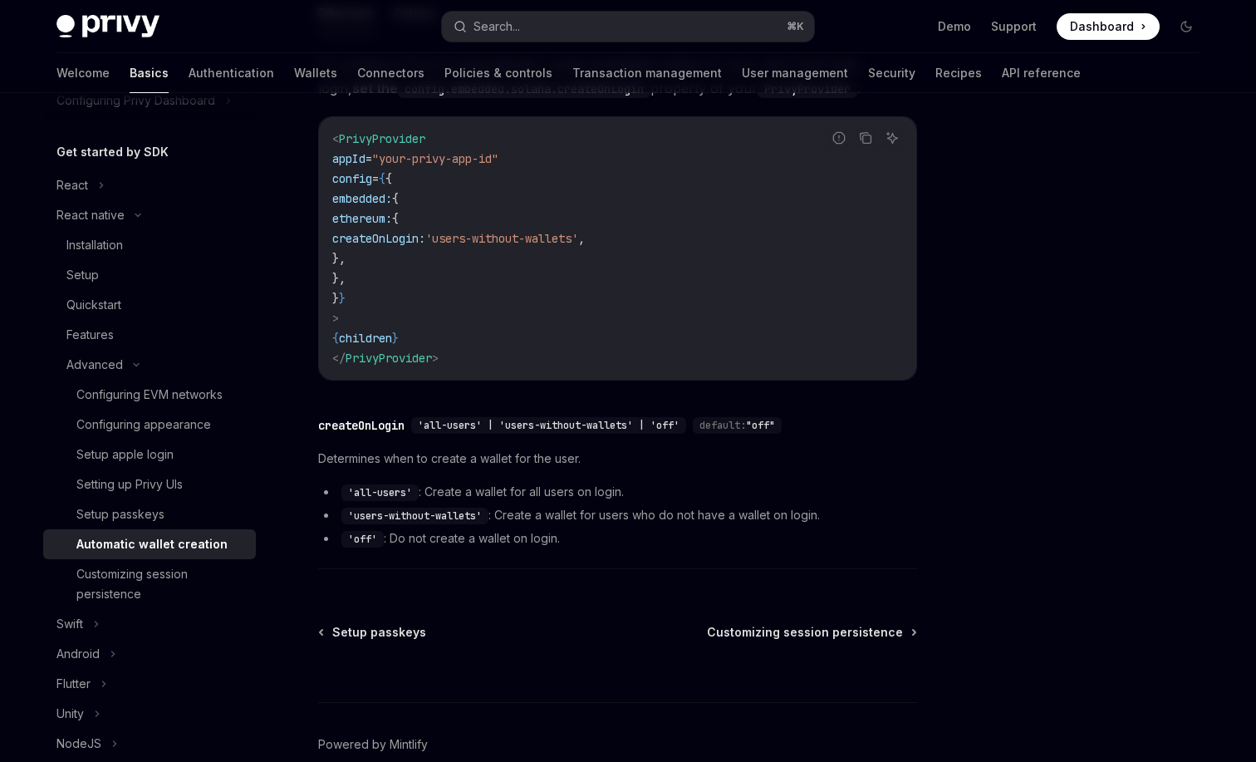
scroll to position [363, 0]
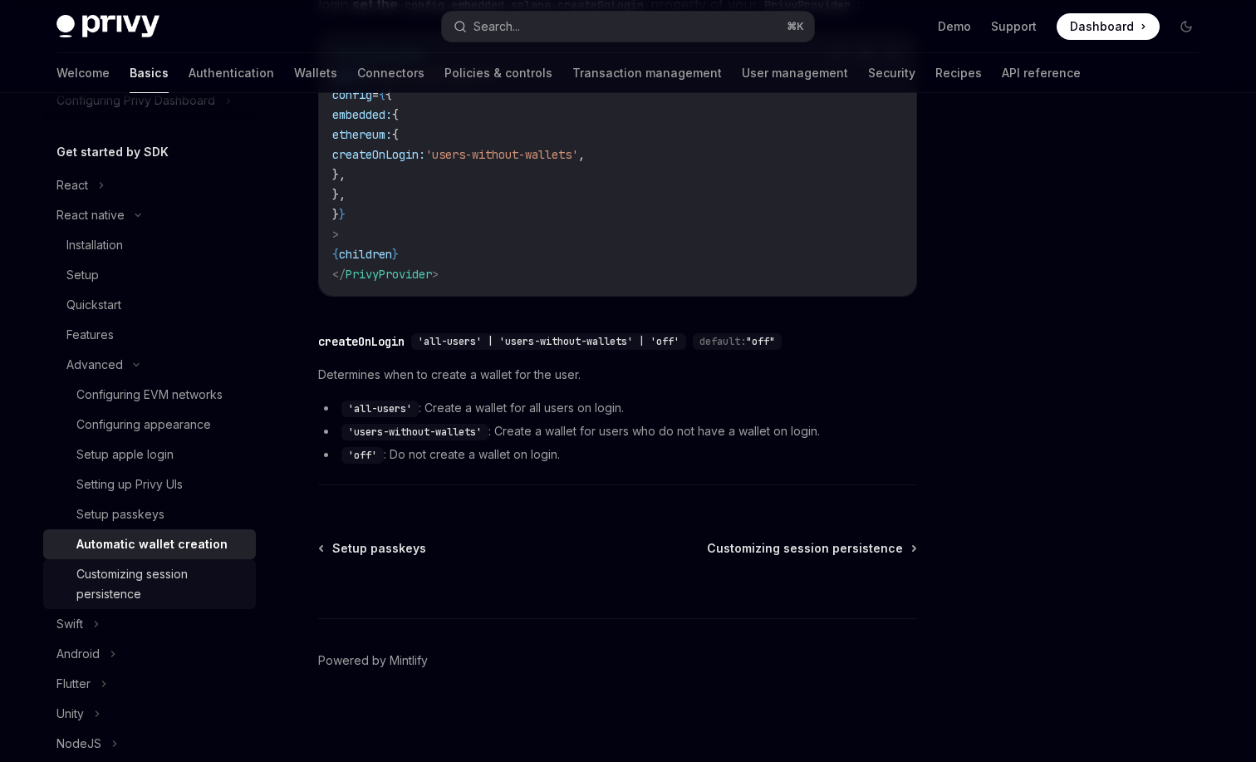
click at [145, 592] on div "Customizing session persistence" at bounding box center [160, 584] width 169 height 40
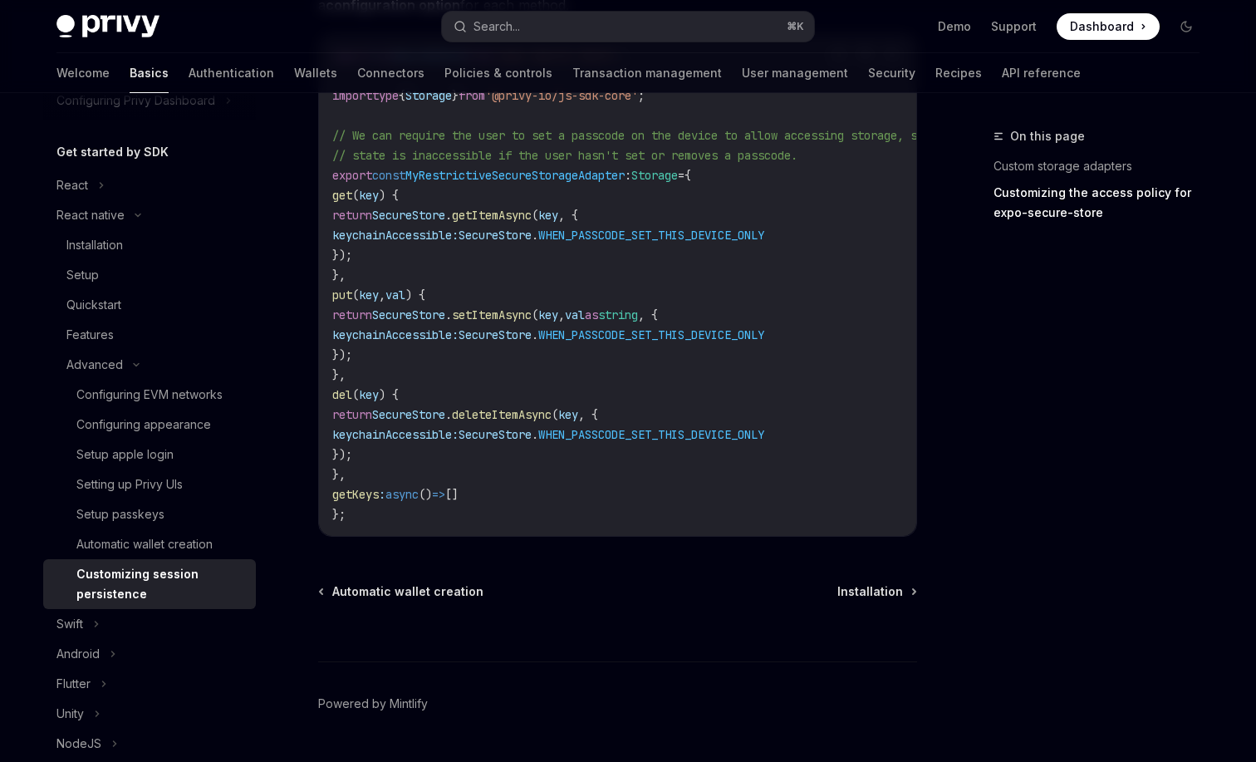
scroll to position [1122, 0]
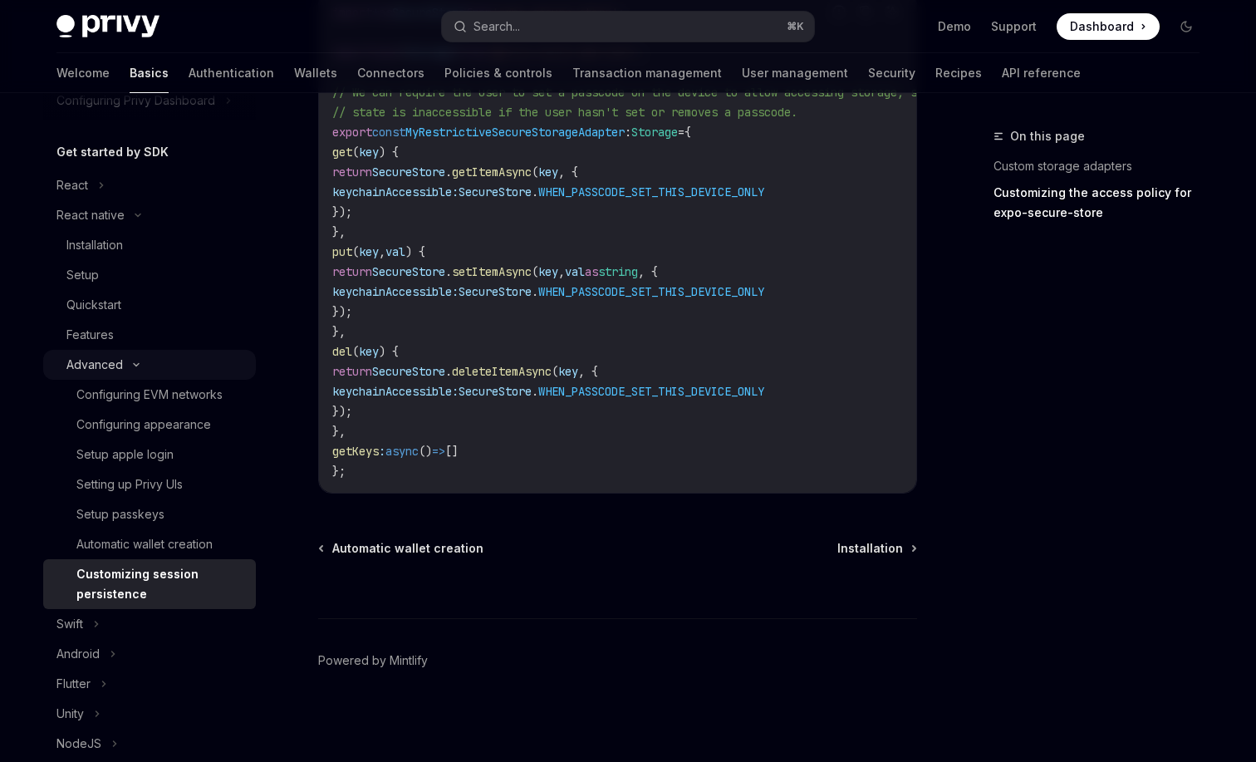
click at [161, 364] on div "Advanced" at bounding box center [149, 365] width 213 height 30
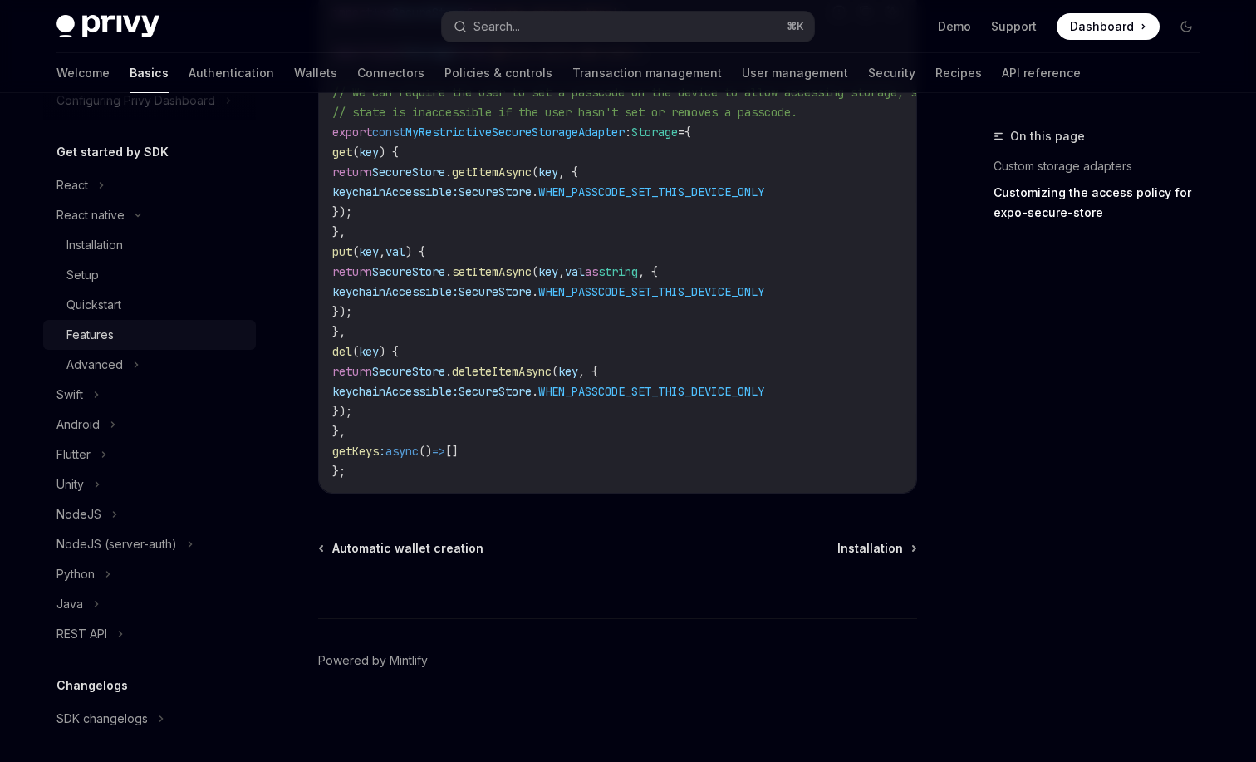
click at [167, 331] on div "Features" at bounding box center [155, 335] width 179 height 20
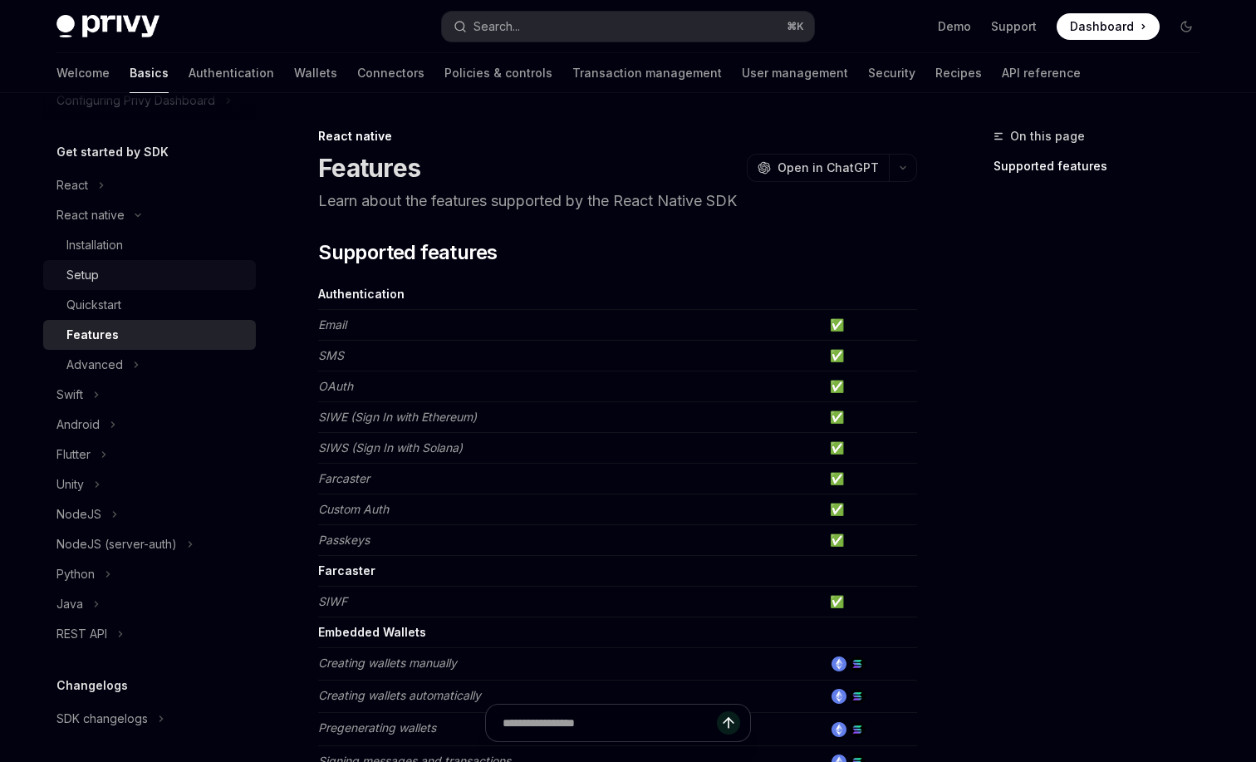
click at [182, 286] on link "Setup" at bounding box center [149, 275] width 213 height 30
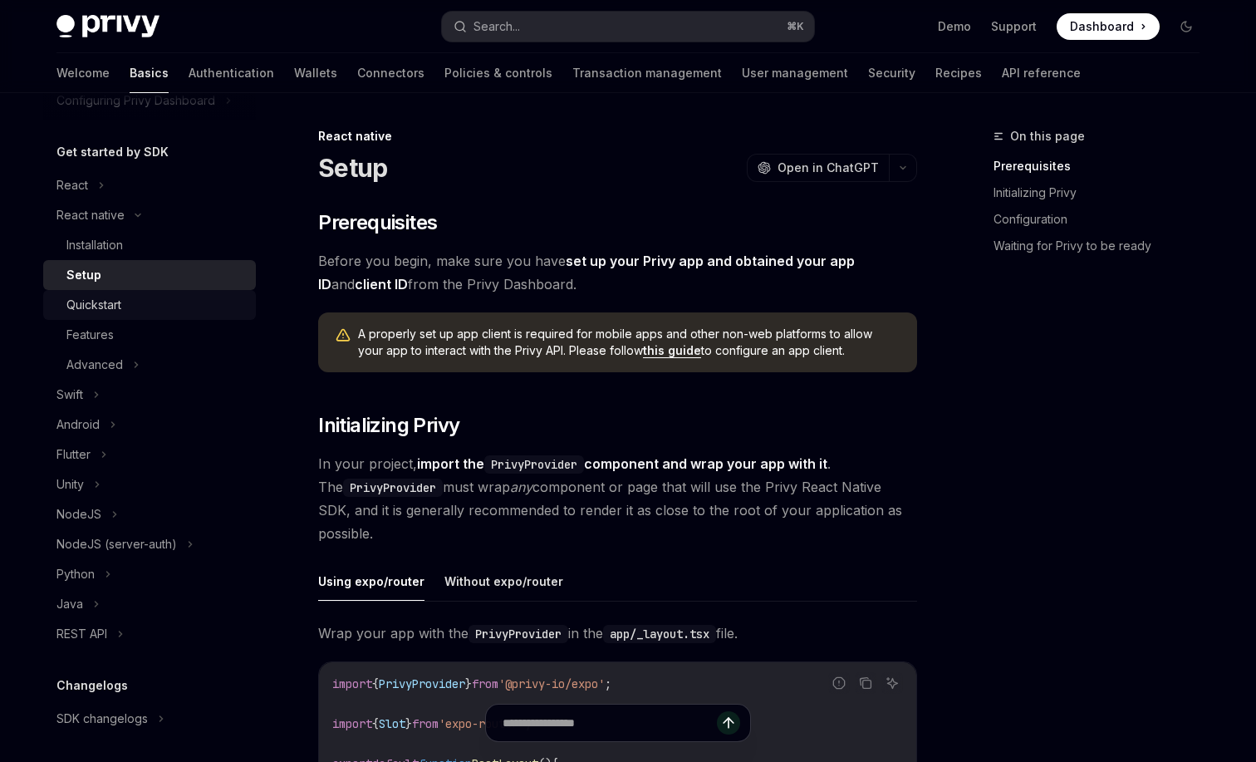
click at [181, 299] on div "Quickstart" at bounding box center [155, 305] width 179 height 20
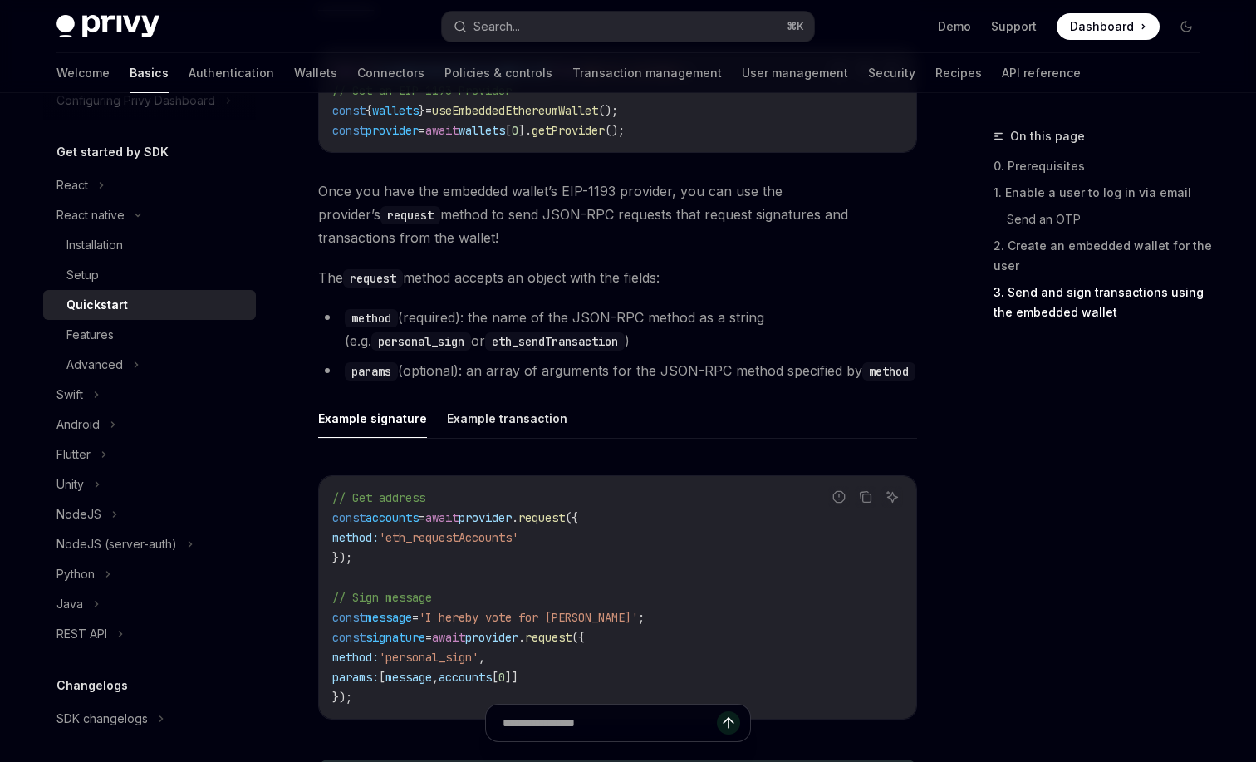
scroll to position [2099, 0]
click at [543, 430] on button "Example transaction" at bounding box center [507, 419] width 120 height 39
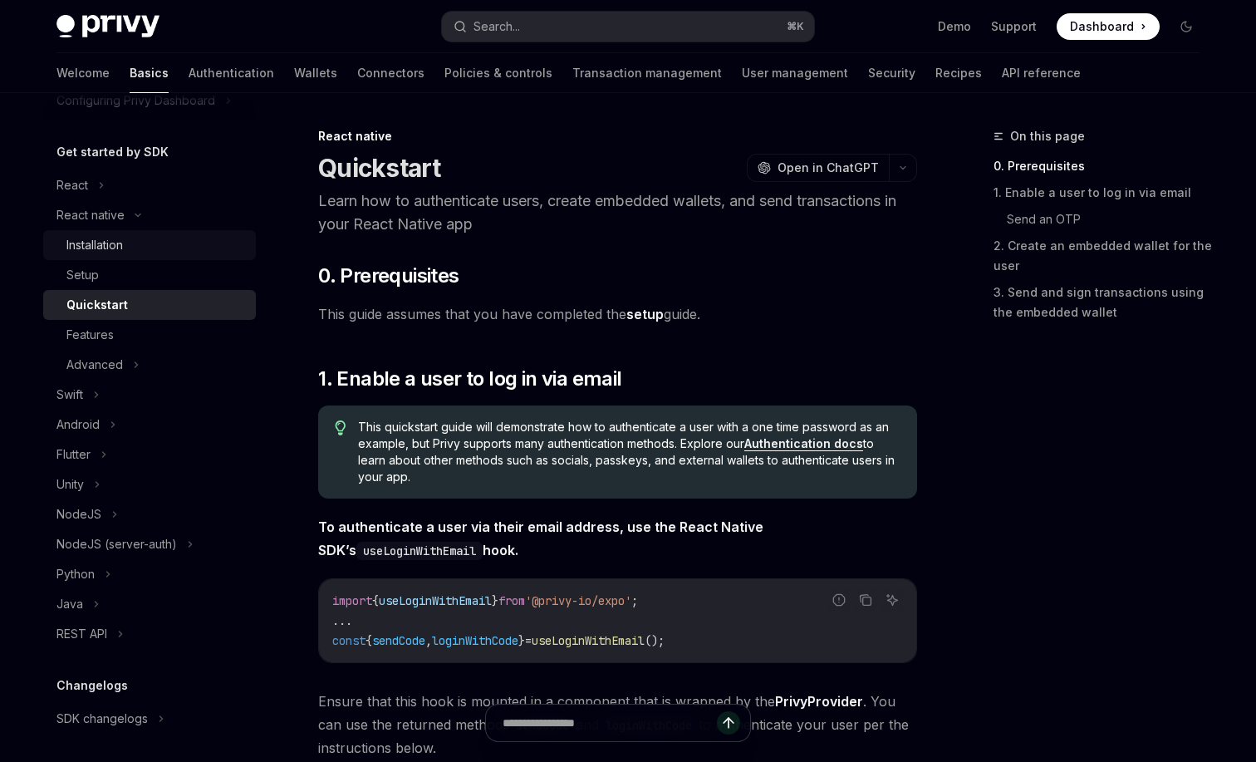
click at [44, 258] on link "Installation" at bounding box center [149, 245] width 213 height 30
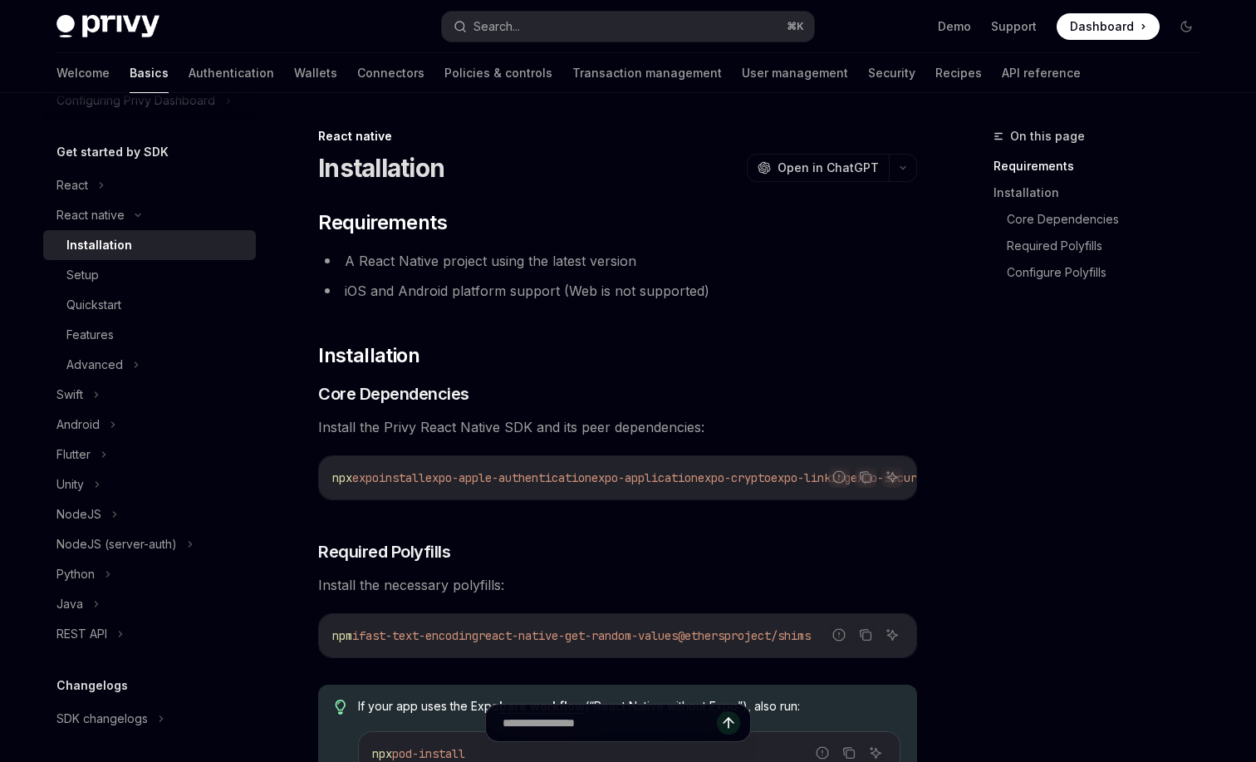
click at [75, 245] on div "Installation" at bounding box center [99, 245] width 66 height 20
type textarea "*"
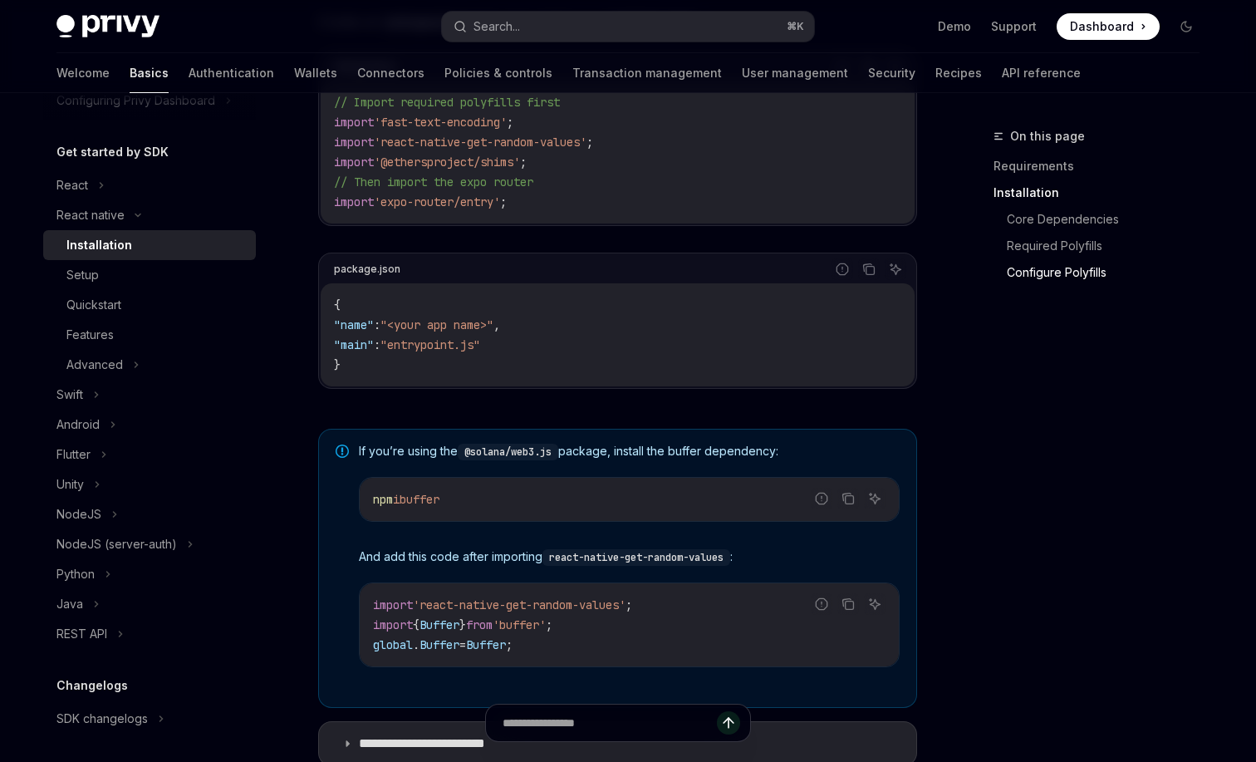
scroll to position [965, 0]
